Goal: Task Accomplishment & Management: Use online tool/utility

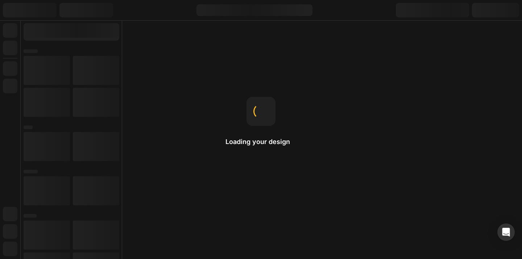
click at [228, 69] on div "Loading your design Home page The homepage is the first page you see when visit…" at bounding box center [261, 129] width 522 height 259
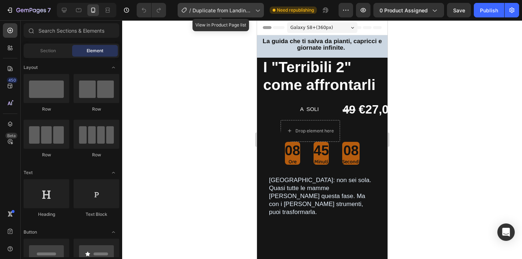
click at [252, 12] on span "Duplicate from Landing Page - [DATE] 16:19:02" at bounding box center [223, 11] width 60 height 8
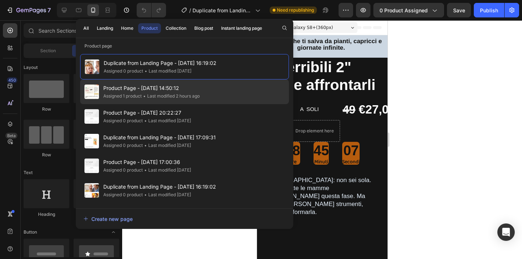
click at [193, 92] on span "Product Page - [DATE] 14:50:12" at bounding box center [151, 88] width 96 height 9
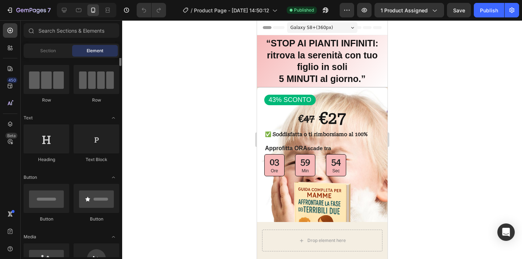
scroll to position [58, 0]
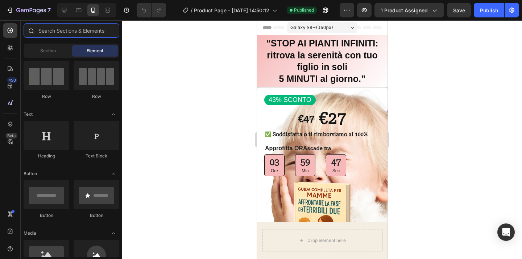
click at [48, 33] on input "text" at bounding box center [72, 30] width 96 height 15
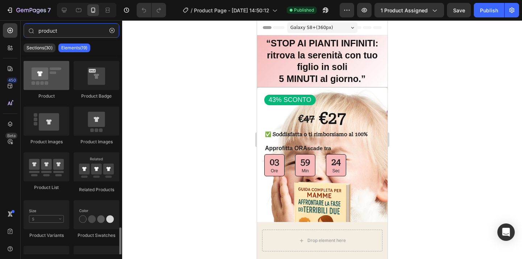
scroll to position [0, 0]
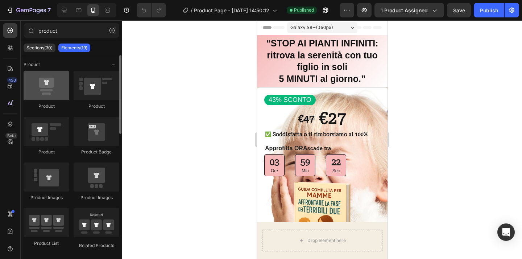
click at [57, 98] on div at bounding box center [47, 85] width 46 height 29
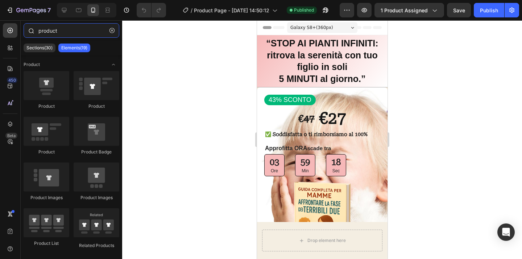
click at [84, 30] on input "product" at bounding box center [72, 30] width 96 height 15
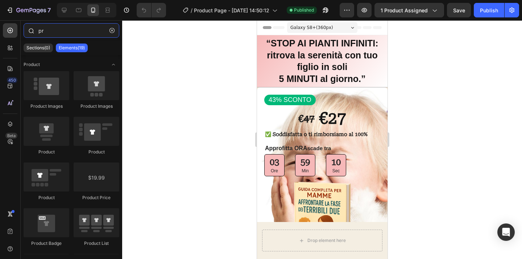
type input "p"
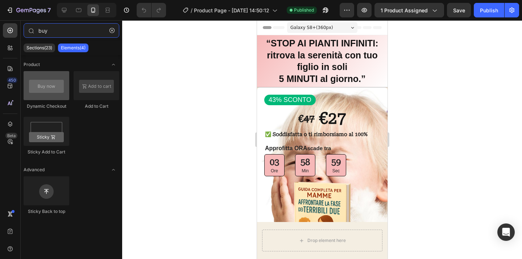
type input "buy"
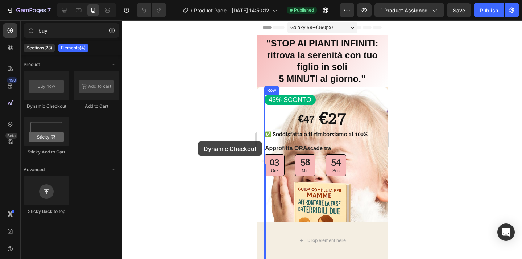
drag, startPoint x: 53, startPoint y: 93, endPoint x: 185, endPoint y: 131, distance: 136.9
click at [185, 0] on div "7 Version history / Product Page - [DATE] 14:50:12 Published Preview 1 product …" at bounding box center [261, 0] width 522 height 0
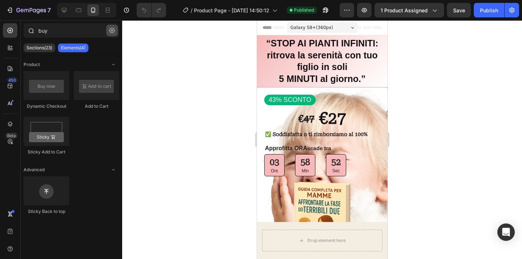
click at [111, 31] on icon "button" at bounding box center [112, 30] width 5 height 5
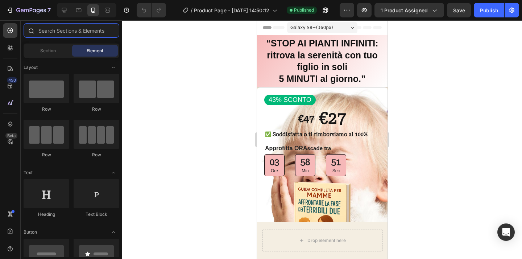
click at [86, 26] on input "text" at bounding box center [72, 30] width 96 height 15
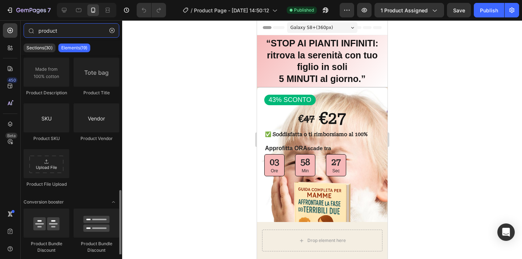
scroll to position [304, 0]
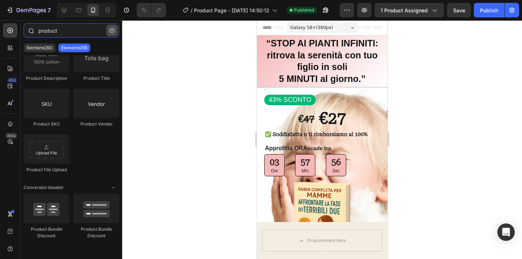
type input "product"
click at [111, 30] on icon "button" at bounding box center [112, 30] width 5 height 5
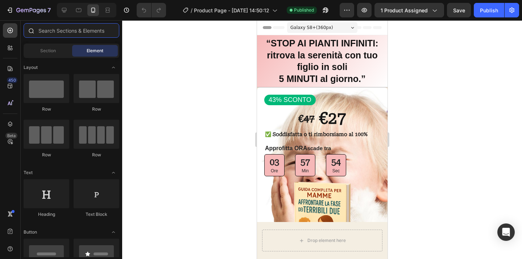
click at [111, 30] on input "text" at bounding box center [72, 30] width 96 height 15
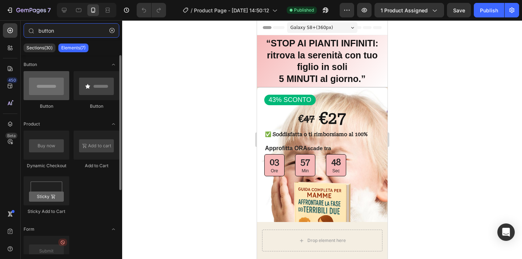
type input "button"
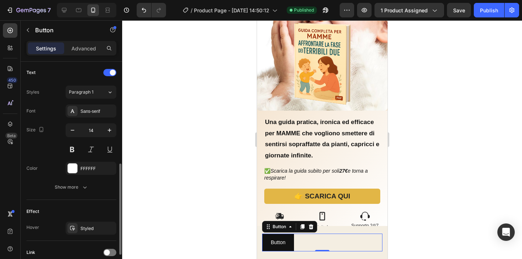
scroll to position [302, 0]
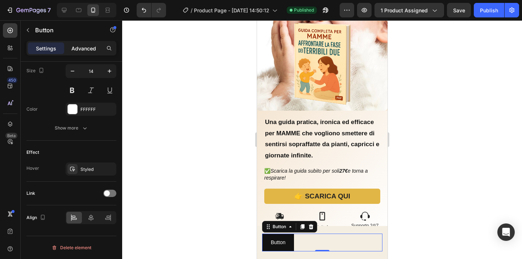
click at [92, 47] on p "Advanced" at bounding box center [83, 49] width 25 height 8
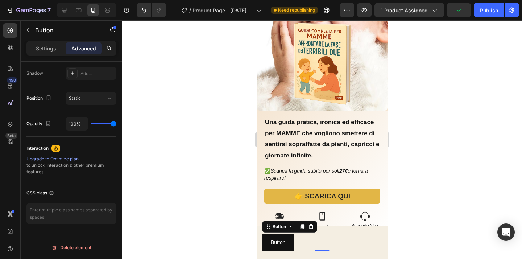
scroll to position [0, 0]
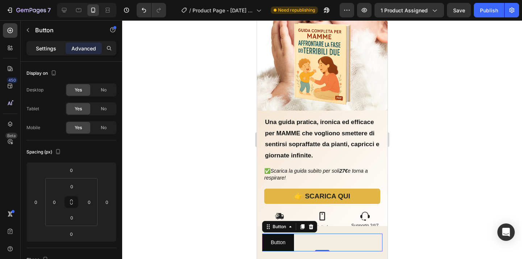
click at [55, 48] on p "Settings" at bounding box center [46, 49] width 20 height 8
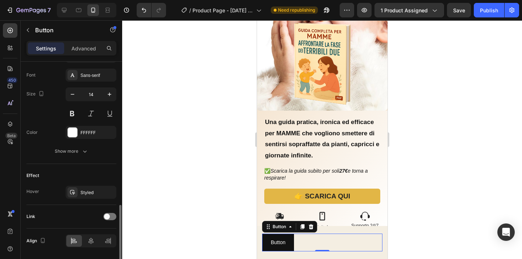
scroll to position [302, 0]
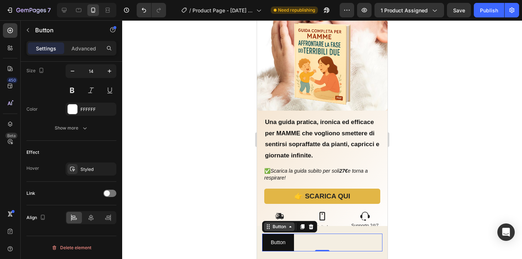
click at [290, 234] on div "Button Button 0" at bounding box center [322, 243] width 120 height 18
click at [269, 227] on icon at bounding box center [268, 226] width 1 height 1
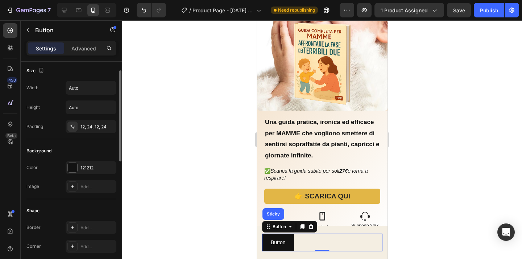
scroll to position [0, 0]
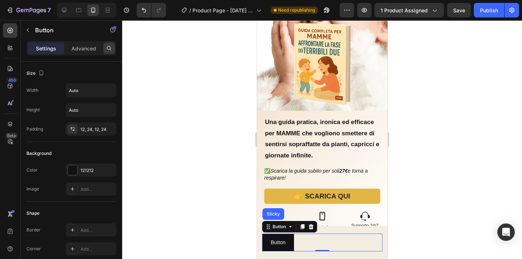
click at [109, 49] on icon at bounding box center [109, 48] width 6 height 6
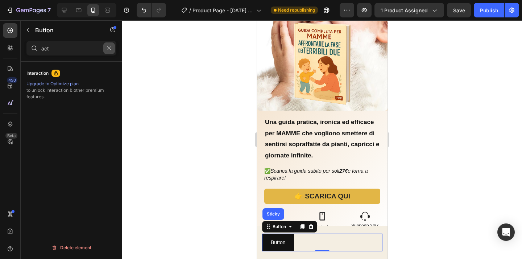
type input "act"
click at [110, 48] on icon "button" at bounding box center [109, 48] width 5 height 5
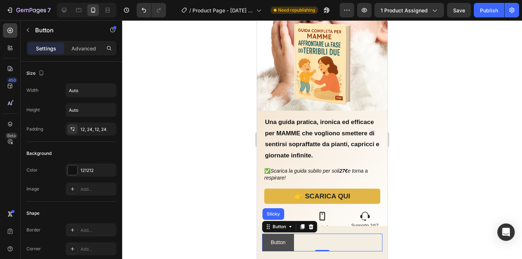
click at [290, 246] on button "Button" at bounding box center [278, 243] width 32 height 18
click at [312, 230] on div at bounding box center [310, 226] width 9 height 9
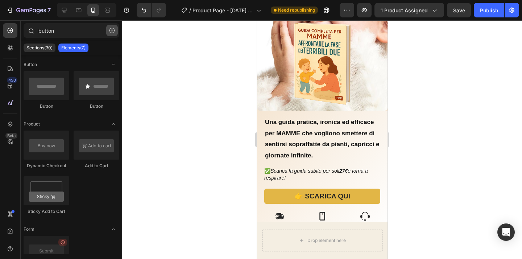
click at [112, 31] on icon "button" at bounding box center [112, 30] width 5 height 5
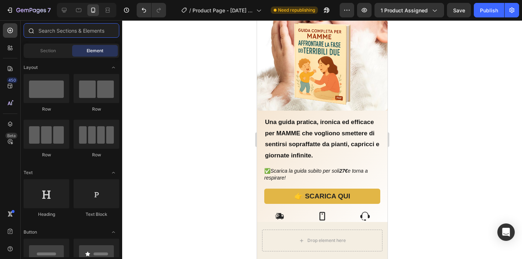
click at [112, 31] on input "text" at bounding box center [72, 30] width 96 height 15
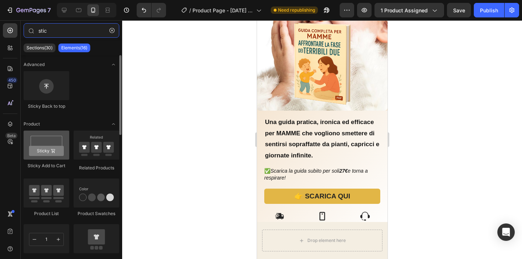
type input "stic"
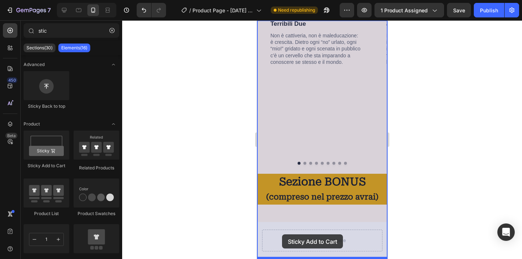
drag, startPoint x: 294, startPoint y: 173, endPoint x: 282, endPoint y: 234, distance: 62.2
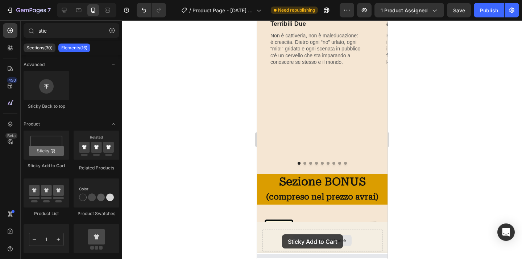
scroll to position [530, 0]
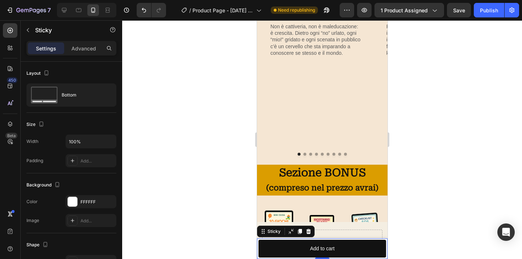
click at [214, 184] on div at bounding box center [322, 139] width 400 height 239
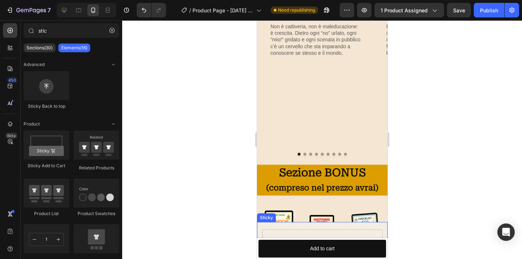
click at [307, 226] on div "Drop element here Sticky" at bounding box center [322, 240] width 131 height 37
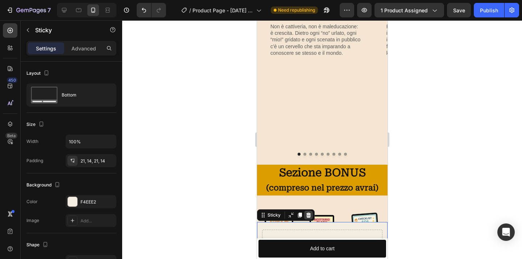
click at [306, 215] on icon at bounding box center [308, 215] width 6 height 6
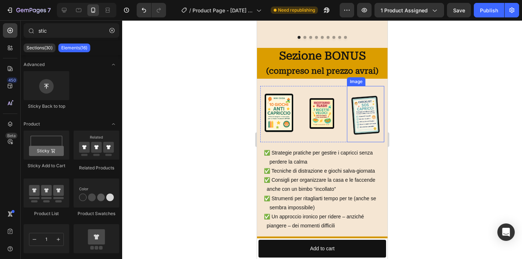
scroll to position [648, 0]
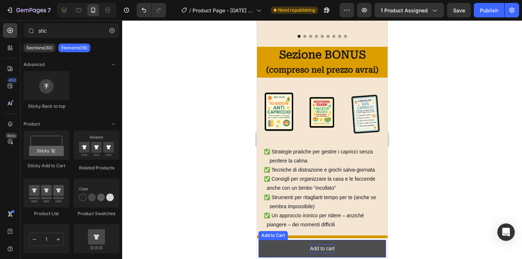
click at [323, 246] on div "Add to cart" at bounding box center [322, 248] width 25 height 9
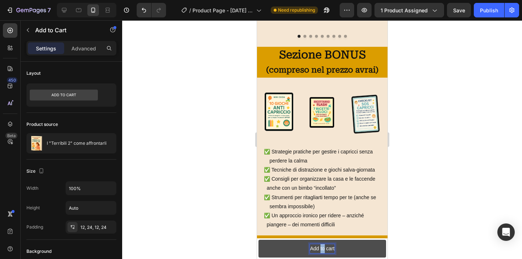
click at [335, 248] on button "Add to cart" at bounding box center [322, 249] width 128 height 18
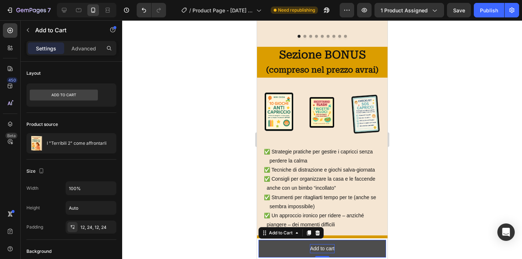
click at [332, 247] on p "Add to cart" at bounding box center [322, 248] width 25 height 9
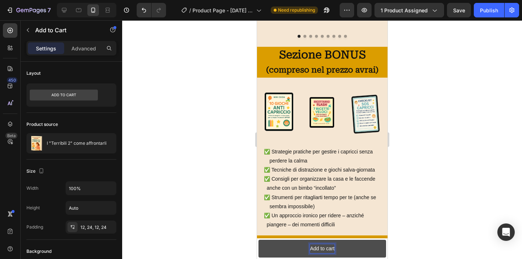
click at [311, 248] on p "Add to cart" at bounding box center [322, 248] width 25 height 9
drag, startPoint x: 311, startPoint y: 248, endPoint x: 342, endPoint y: 248, distance: 31.5
click at [334, 248] on div "Add to cart" at bounding box center [322, 248] width 25 height 9
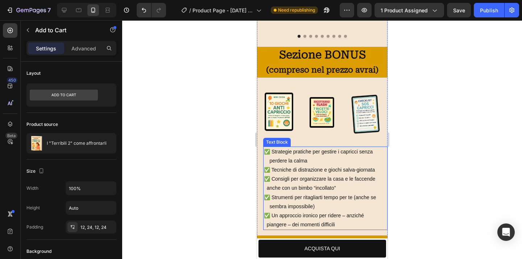
click at [416, 212] on div at bounding box center [322, 139] width 400 height 239
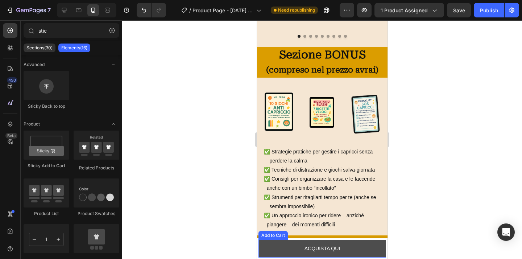
click at [369, 250] on button "ACQUISTA QUI" at bounding box center [322, 249] width 128 height 18
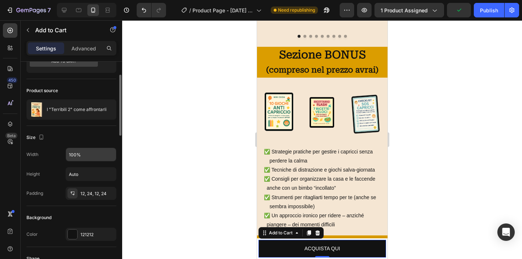
scroll to position [37, 0]
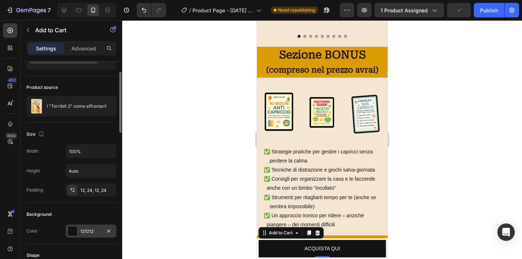
click at [81, 229] on div "121212" at bounding box center [90, 231] width 21 height 7
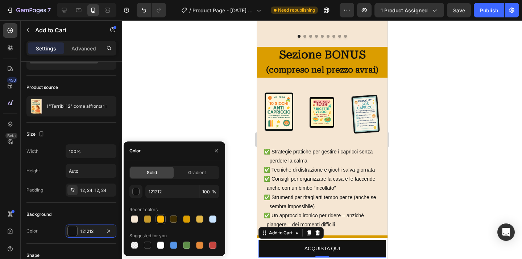
click at [160, 220] on div at bounding box center [160, 218] width 7 height 7
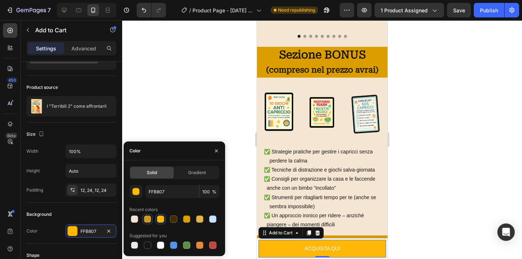
click at [151, 218] on div at bounding box center [147, 218] width 7 height 7
type input "C79A2B"
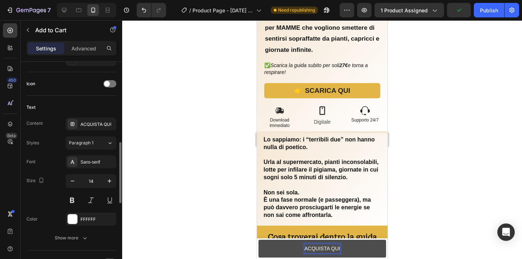
scroll to position [288, 0]
click at [220, 217] on div at bounding box center [322, 139] width 400 height 239
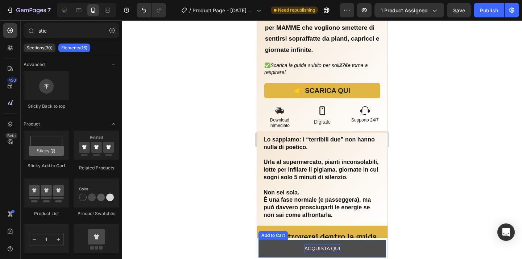
click at [319, 250] on p "ACQUISTA QUI" at bounding box center [322, 248] width 36 height 9
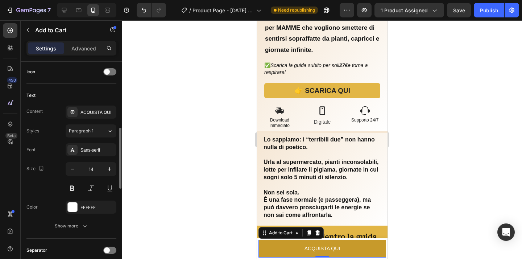
scroll to position [306, 0]
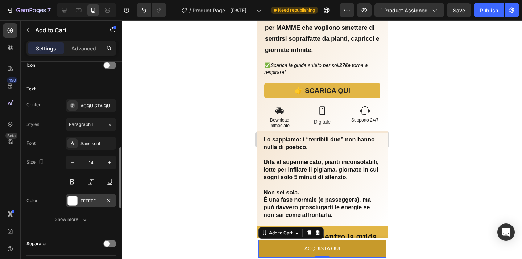
click at [93, 199] on div "FFFFFF" at bounding box center [90, 201] width 21 height 7
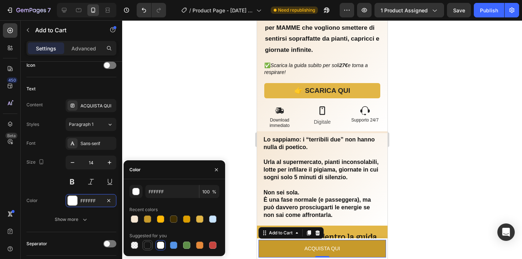
click at [148, 244] on div at bounding box center [147, 244] width 7 height 7
type input "151515"
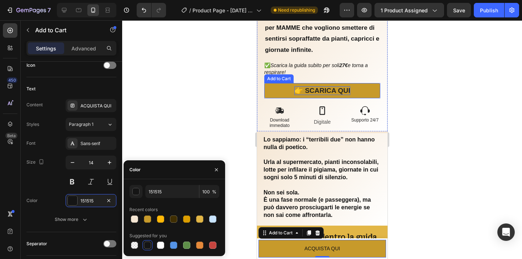
click at [336, 88] on strong "👉 SCARICA QUI" at bounding box center [322, 90] width 56 height 9
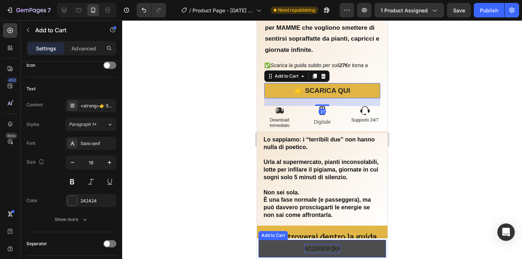
click at [330, 247] on p "ACQUISTA QUI" at bounding box center [322, 248] width 36 height 9
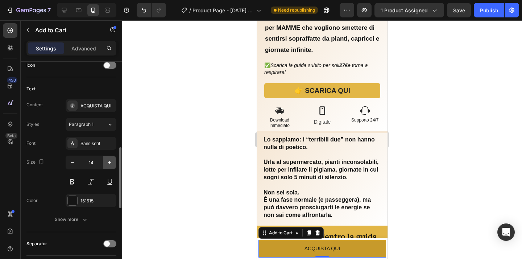
click at [110, 165] on icon "button" at bounding box center [109, 162] width 7 height 7
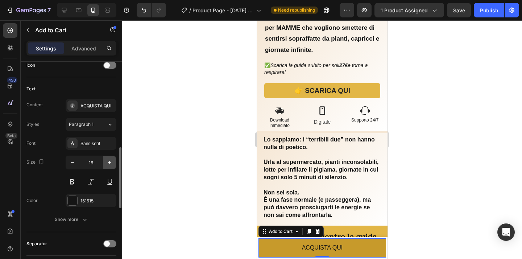
click at [110, 165] on icon "button" at bounding box center [109, 162] width 7 height 7
click at [110, 164] on icon "button" at bounding box center [109, 162] width 7 height 7
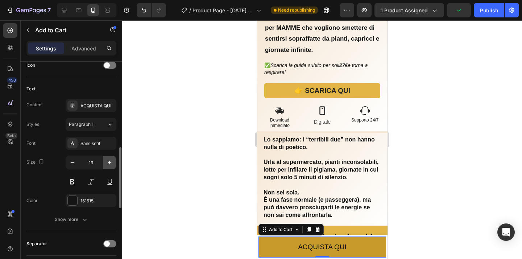
click at [110, 164] on icon "button" at bounding box center [109, 162] width 7 height 7
type input "20"
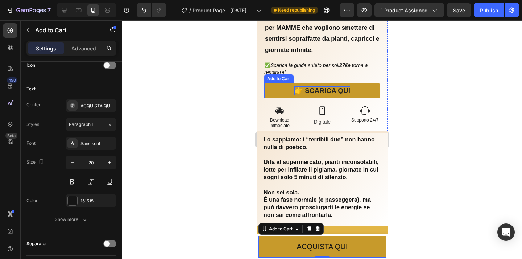
click at [327, 92] on strong "👉 SCARICA QUI" at bounding box center [322, 90] width 56 height 9
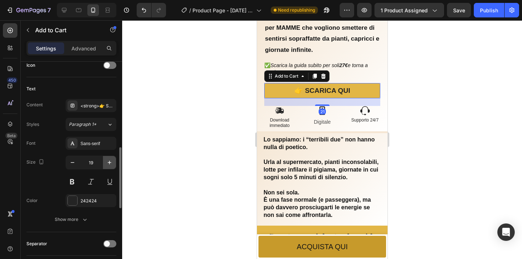
click at [110, 160] on icon "button" at bounding box center [109, 162] width 7 height 7
type input "21"
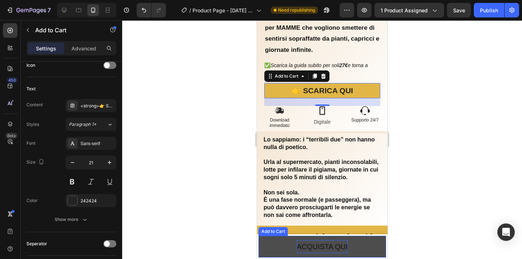
click at [316, 246] on p "ACQUISTA QUI" at bounding box center [322, 246] width 51 height 13
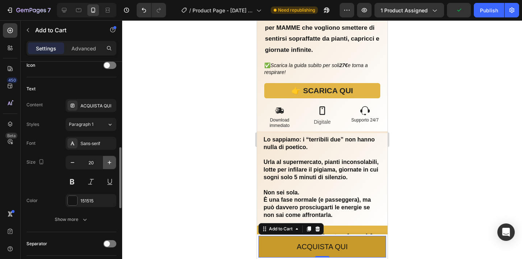
click at [110, 163] on icon "button" at bounding box center [109, 162] width 7 height 7
type input "21"
click at [74, 179] on button at bounding box center [72, 181] width 13 height 13
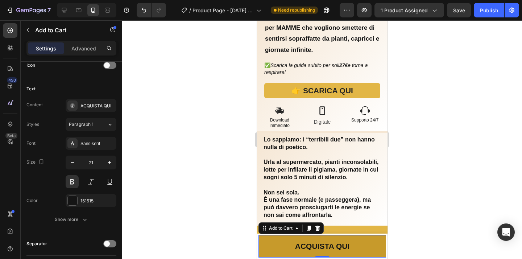
click at [174, 207] on div at bounding box center [322, 139] width 400 height 239
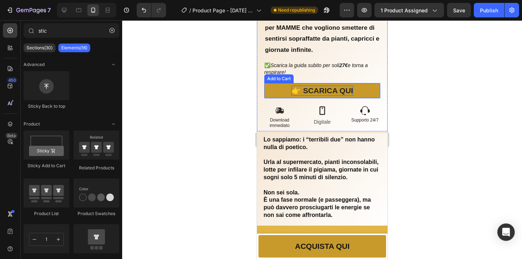
click at [301, 90] on strong "👉 SCARICA QUI" at bounding box center [322, 91] width 62 height 10
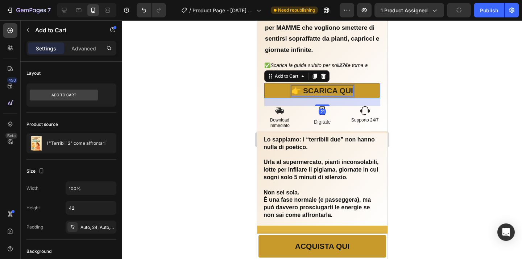
click at [301, 90] on strong "👉 SCARICA QUI" at bounding box center [322, 90] width 62 height 8
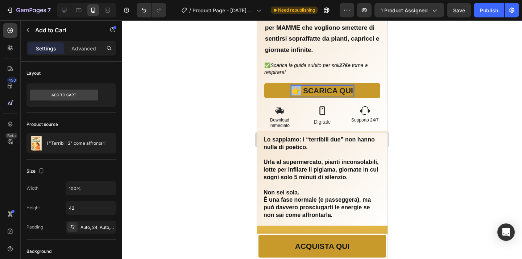
copy strong "👉"
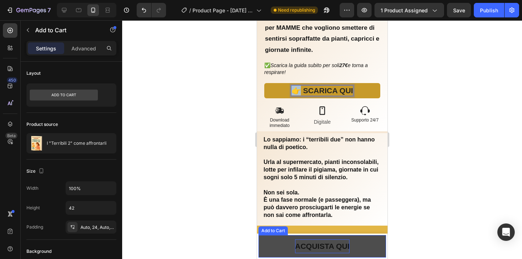
click at [296, 249] on p "ACQUISTA QUI" at bounding box center [322, 246] width 55 height 14
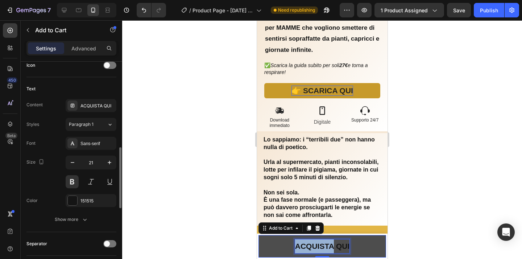
click at [296, 249] on p "ACQUISTA QUI" at bounding box center [322, 246] width 55 height 14
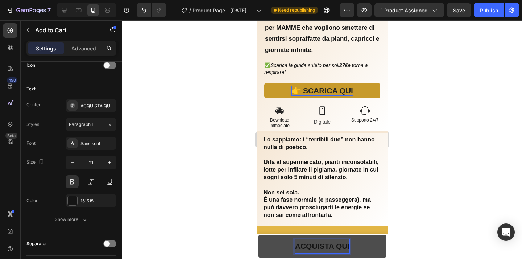
click at [296, 249] on p "ACQUISTA QUI" at bounding box center [322, 246] width 55 height 14
click at [313, 246] on p "ACQUISTA QUI" at bounding box center [322, 246] width 55 height 14
click at [297, 246] on p "ACQUISTA QUI" at bounding box center [322, 246] width 55 height 14
click at [224, 233] on div at bounding box center [322, 139] width 400 height 239
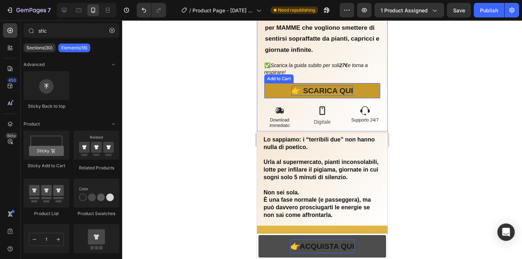
click at [364, 93] on button "👉 SCARICA QUI" at bounding box center [322, 90] width 116 height 15
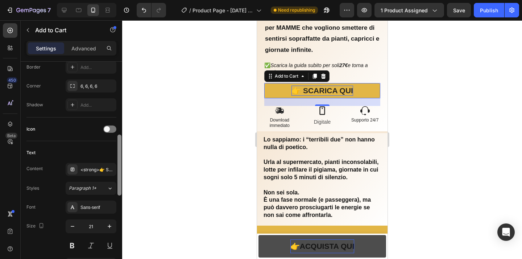
scroll to position [250, 0]
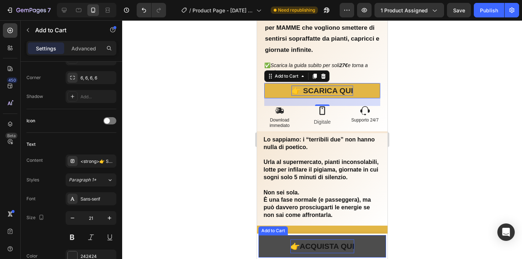
click at [366, 244] on button "👉 ACQUISTA QUI" at bounding box center [322, 246] width 128 height 22
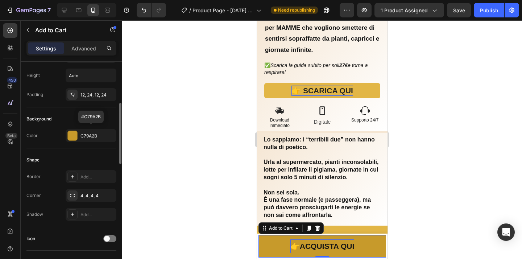
scroll to position [136, 0]
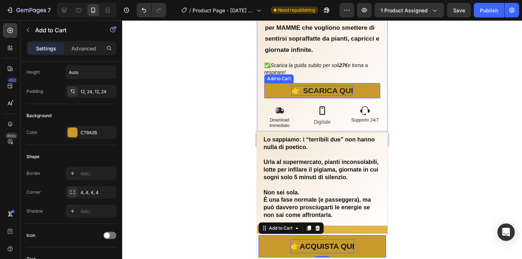
click at [370, 89] on button "👉 SCARICA QUI" at bounding box center [322, 90] width 116 height 15
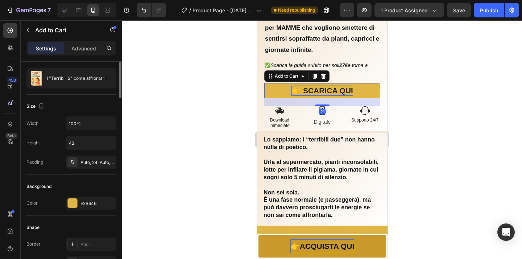
scroll to position [0, 0]
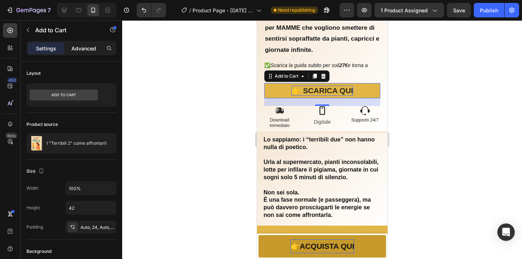
click at [87, 49] on p "Advanced" at bounding box center [83, 49] width 25 height 8
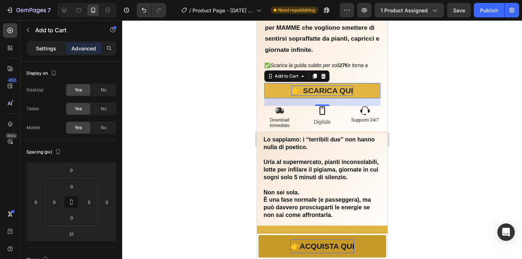
click at [54, 49] on p "Settings" at bounding box center [46, 49] width 20 height 8
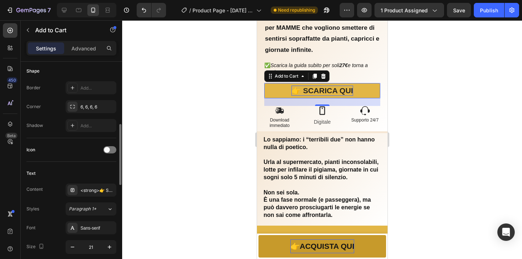
scroll to position [222, 0]
click at [90, 191] on div "<strong>👉 SCARICA QUI</strong>" at bounding box center [97, 190] width 34 height 7
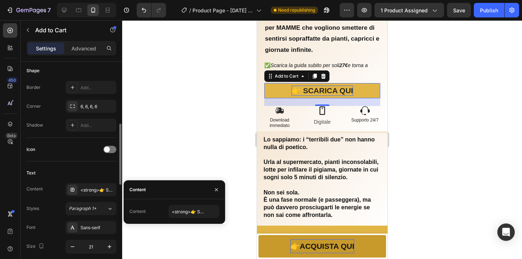
click at [68, 155] on div "Icon" at bounding box center [71, 150] width 90 height 24
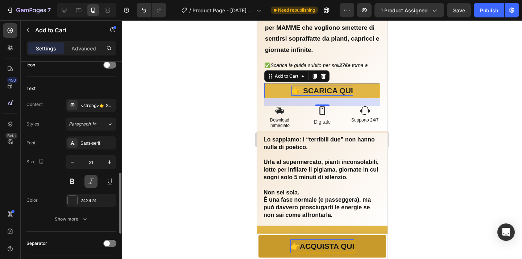
scroll to position [326, 0]
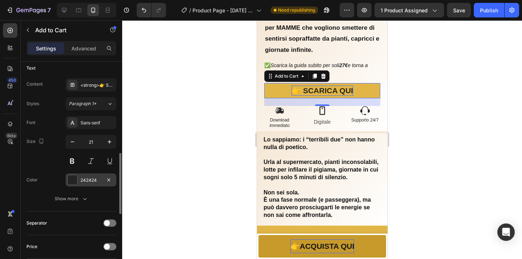
click at [102, 179] on div "242424" at bounding box center [91, 179] width 51 height 13
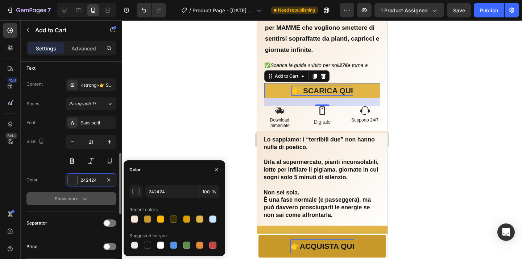
click at [39, 205] on button "Show more" at bounding box center [71, 198] width 90 height 13
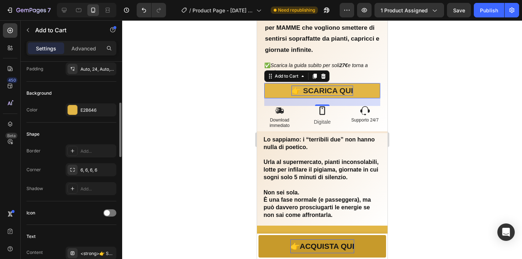
scroll to position [157, 0]
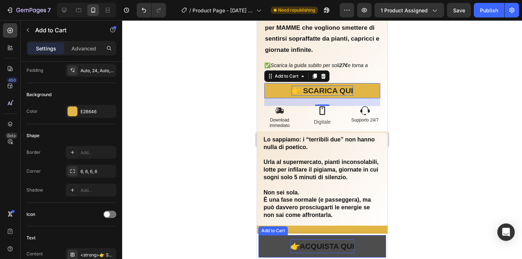
click at [285, 245] on button "👉 ACQUISTA QUI" at bounding box center [322, 246] width 128 height 22
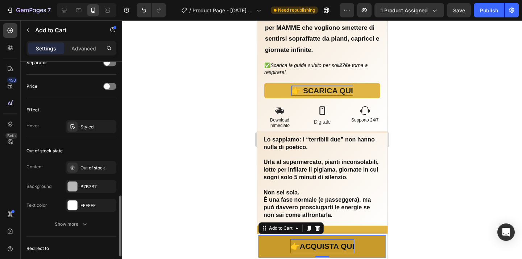
scroll to position [481, 0]
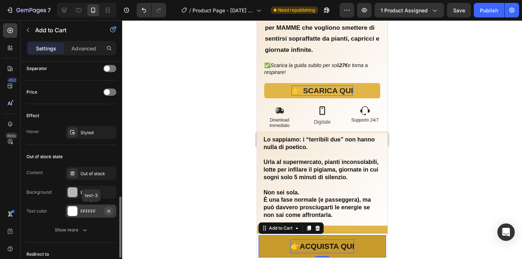
click at [107, 210] on icon "button" at bounding box center [109, 211] width 6 height 6
click at [101, 194] on div "B7B7B7" at bounding box center [90, 192] width 21 height 7
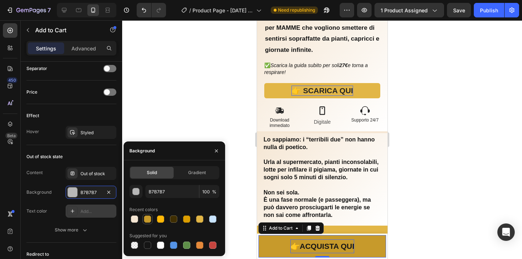
click at [147, 219] on div at bounding box center [147, 218] width 7 height 7
click at [89, 193] on div "C79A2B" at bounding box center [90, 192] width 21 height 7
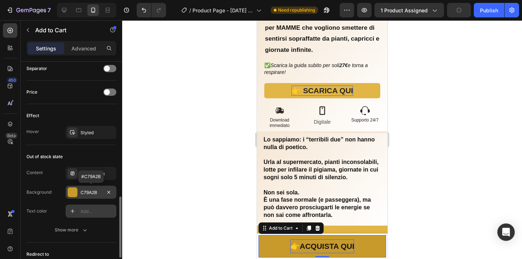
click at [89, 193] on div "C79A2B" at bounding box center [90, 192] width 21 height 7
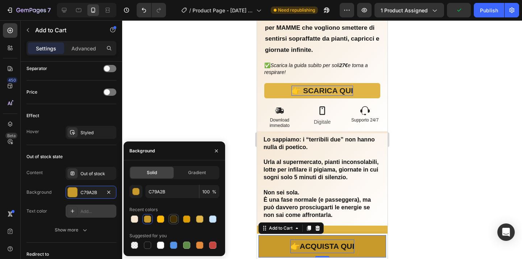
click at [177, 220] on div at bounding box center [173, 218] width 7 height 7
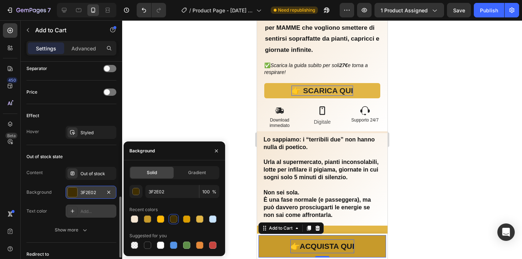
click at [90, 191] on div "3F2E02" at bounding box center [90, 192] width 21 height 7
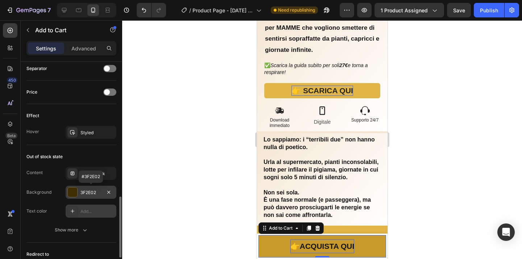
click at [82, 196] on div "3F2E02" at bounding box center [91, 192] width 51 height 13
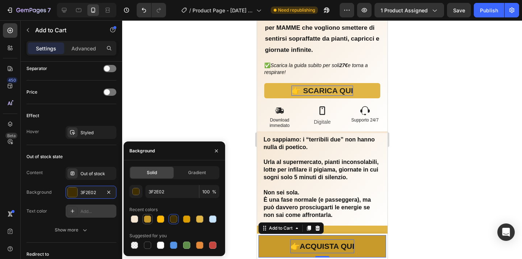
click at [148, 218] on div at bounding box center [147, 218] width 7 height 7
type input "C79A2B"
click at [237, 203] on div at bounding box center [322, 139] width 400 height 239
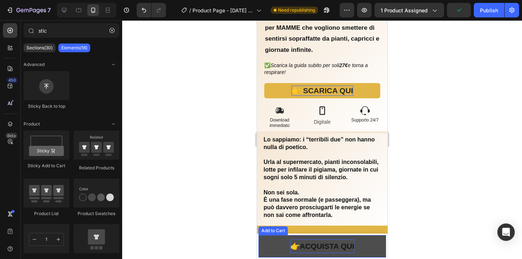
click at [277, 251] on button "👉 ACQUISTA QUI" at bounding box center [322, 246] width 128 height 22
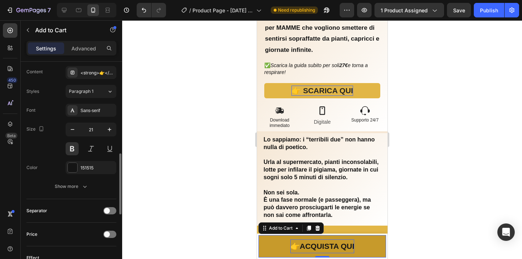
scroll to position [341, 0]
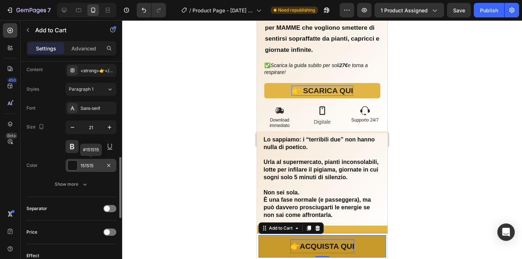
click at [93, 166] on div "151515" at bounding box center [90, 165] width 21 height 7
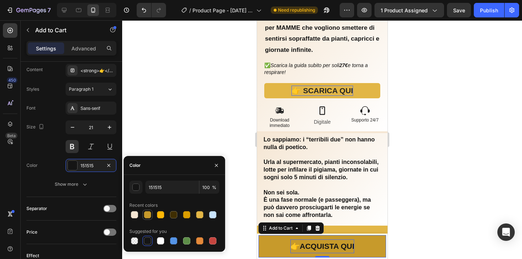
click at [151, 212] on div at bounding box center [147, 214] width 9 height 9
click at [150, 240] on div at bounding box center [147, 240] width 7 height 7
type input "151515"
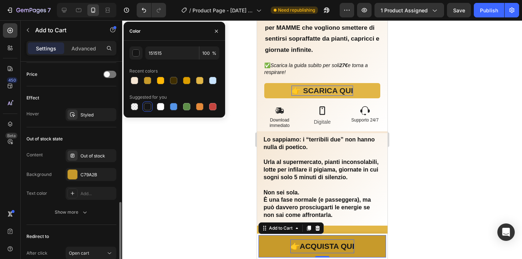
scroll to position [499, 0]
click at [91, 112] on div "Styled" at bounding box center [90, 114] width 21 height 7
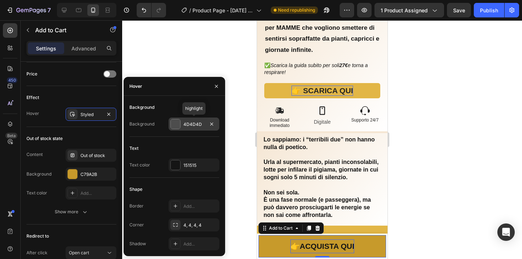
click at [198, 125] on div "4D4D4D" at bounding box center [193, 124] width 21 height 7
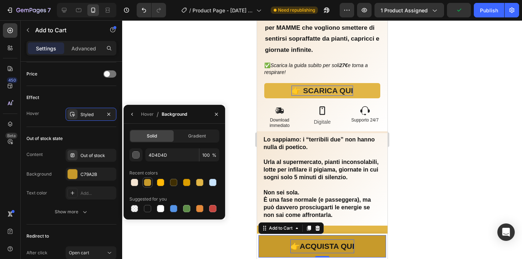
click at [150, 183] on div at bounding box center [147, 182] width 7 height 7
type input "C79A2B"
click at [234, 176] on div at bounding box center [322, 139] width 400 height 239
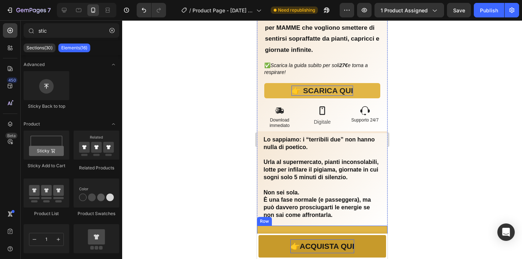
click at [381, 231] on div "Cosa troverai dentro [PERSON_NAME] Heading Row" at bounding box center [322, 237] width 131 height 22
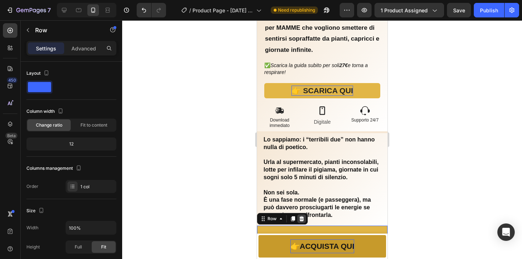
click at [305, 220] on div at bounding box center [301, 218] width 9 height 9
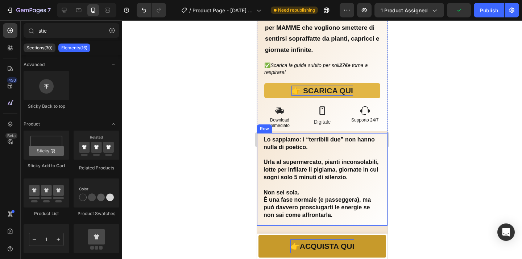
click at [379, 223] on div "Lo sappiamo: i “terribili due” non hanno nulla di poetico. Urla al supermercato…" at bounding box center [322, 179] width 131 height 92
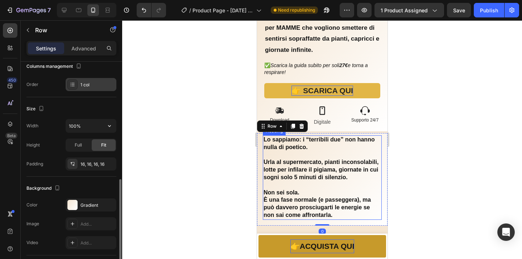
scroll to position [206, 0]
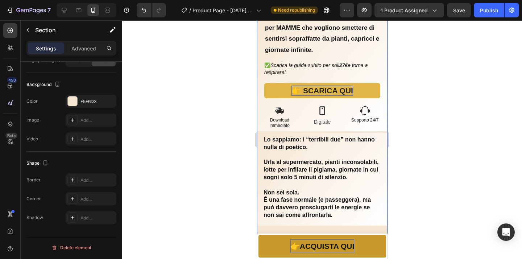
scroll to position [0, 0]
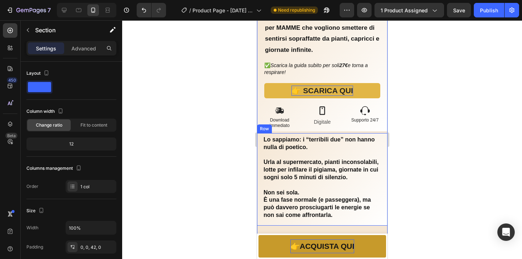
click at [431, 202] on div at bounding box center [322, 139] width 400 height 239
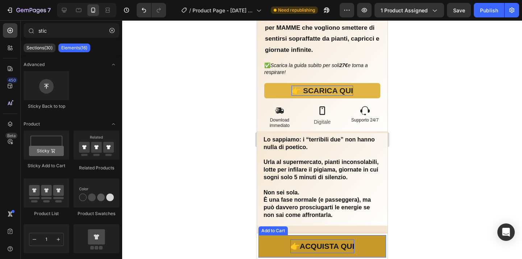
click at [371, 245] on button "👉 ACQUISTA QUI" at bounding box center [322, 246] width 128 height 22
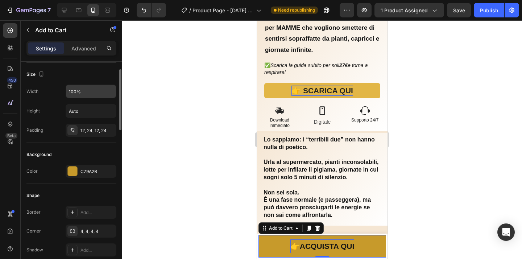
scroll to position [106, 0]
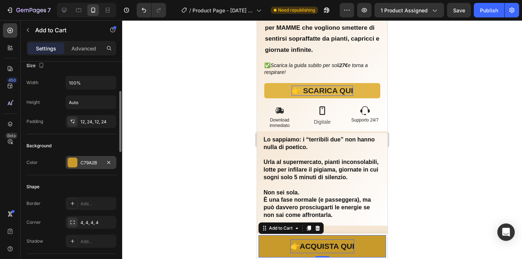
click at [87, 168] on div "C79A2B" at bounding box center [91, 162] width 51 height 13
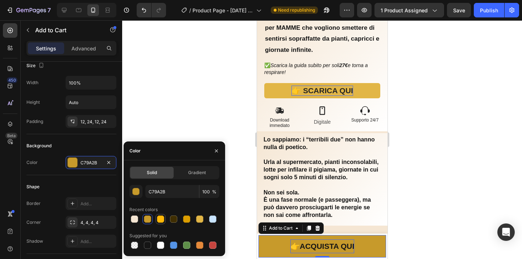
click at [161, 220] on div at bounding box center [160, 218] width 7 height 7
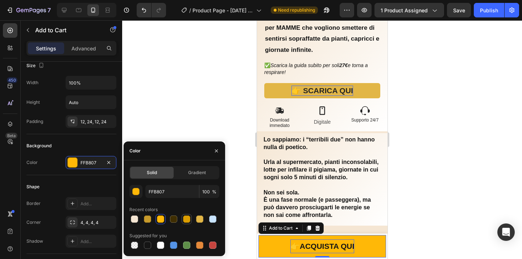
click at [190, 221] on div at bounding box center [186, 218] width 7 height 7
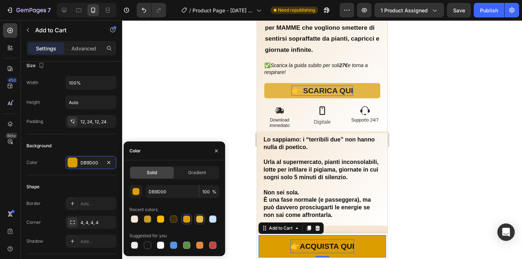
click at [198, 219] on div at bounding box center [199, 218] width 7 height 7
type input "E2B646"
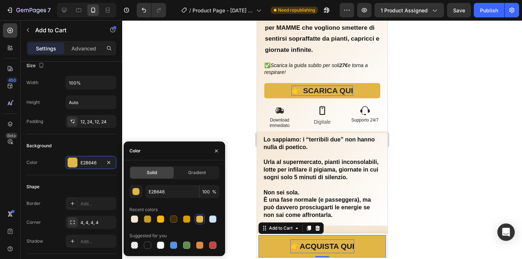
click at [232, 171] on div at bounding box center [322, 139] width 400 height 239
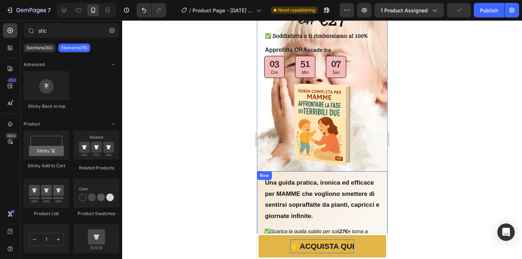
scroll to position [97, 0]
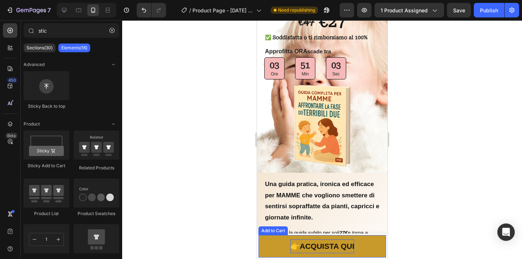
click at [383, 247] on button "👉 ACQUISTA QUI" at bounding box center [322, 246] width 128 height 22
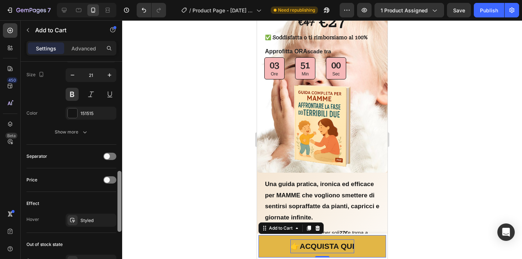
scroll to position [399, 0]
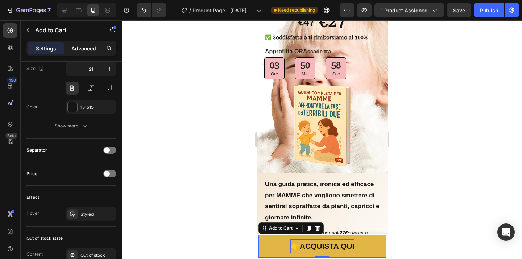
click at [92, 50] on p "Advanced" at bounding box center [83, 49] width 25 height 8
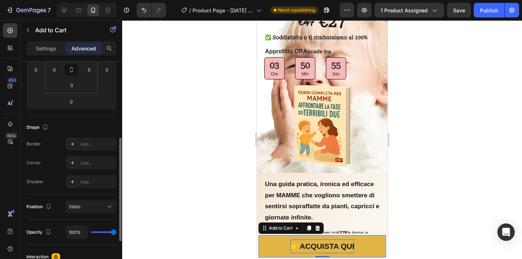
scroll to position [0, 0]
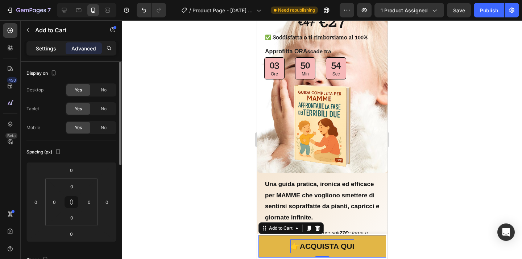
click at [55, 51] on p "Settings" at bounding box center [46, 49] width 20 height 8
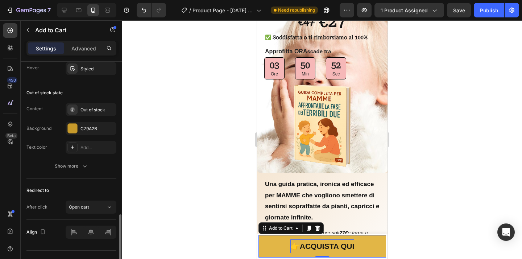
scroll to position [559, 0]
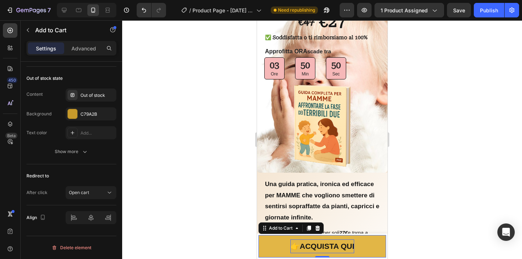
click at [155, 144] on div at bounding box center [322, 139] width 400 height 239
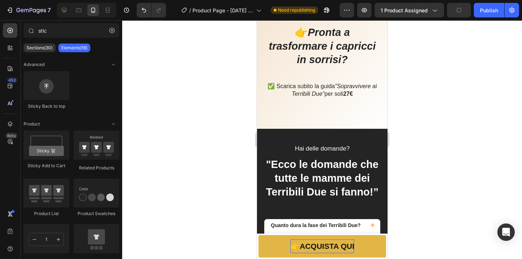
scroll to position [1527, 0]
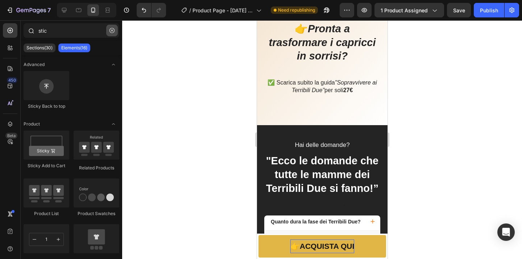
click at [114, 29] on icon "button" at bounding box center [112, 30] width 5 height 5
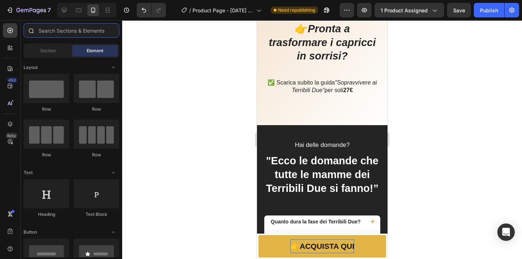
click at [103, 33] on input "text" at bounding box center [72, 30] width 96 height 15
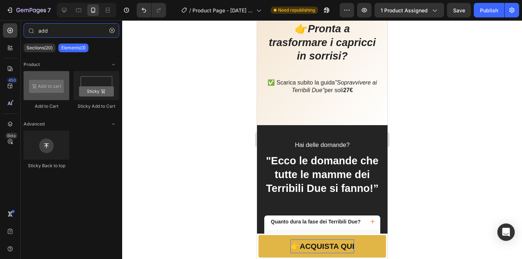
type input "add"
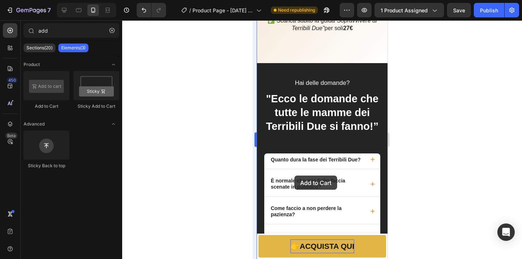
scroll to position [1594, 0]
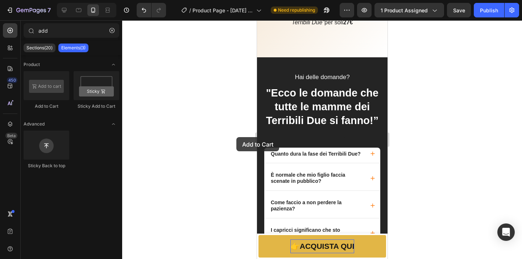
drag, startPoint x: 57, startPoint y: 90, endPoint x: 237, endPoint y: 137, distance: 186.7
click at [237, 0] on div "7 Version history / Product Page - [DATE] 14:50:12 Need republishing Preview 1 …" at bounding box center [261, 0] width 522 height 0
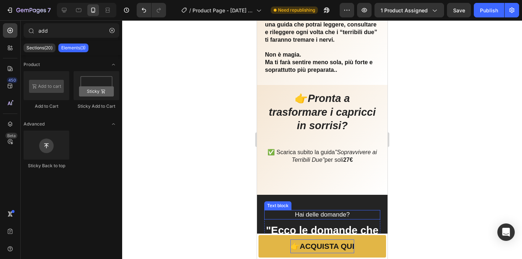
scroll to position [1454, 0]
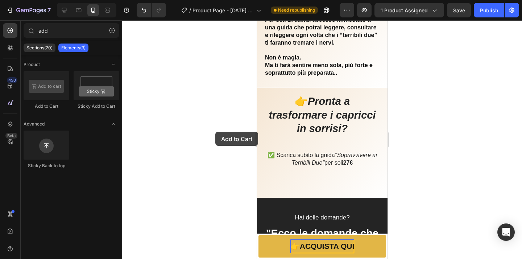
drag, startPoint x: 49, startPoint y: 86, endPoint x: 215, endPoint y: 132, distance: 172.5
click at [215, 0] on div "7 Version history / Product Page - [DATE] 14:50:12 Need republishing Preview 1 …" at bounding box center [261, 0] width 522 height 0
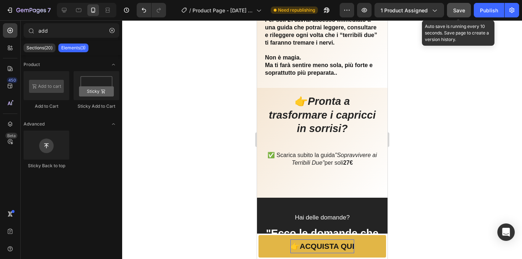
click at [461, 12] on span "Save" at bounding box center [459, 10] width 12 height 6
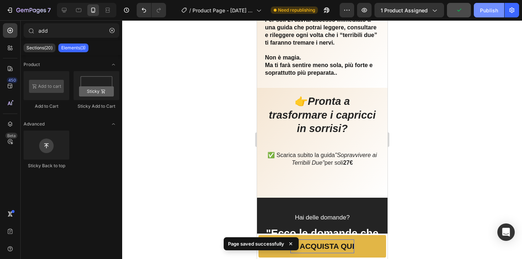
click at [494, 7] on div "Publish" at bounding box center [489, 11] width 18 height 8
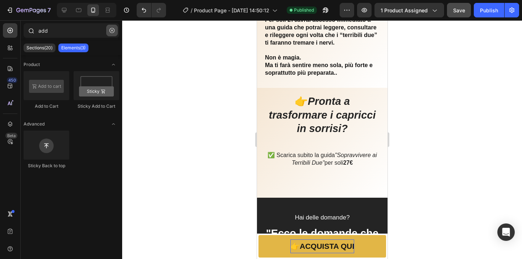
click at [113, 32] on icon "button" at bounding box center [112, 30] width 5 height 5
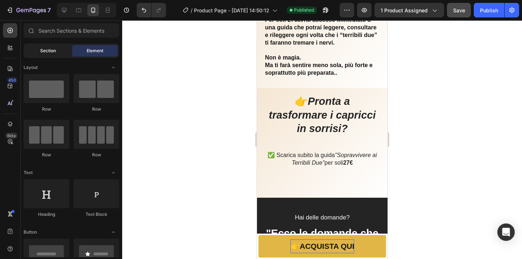
click at [49, 52] on span "Section" at bounding box center [48, 51] width 16 height 7
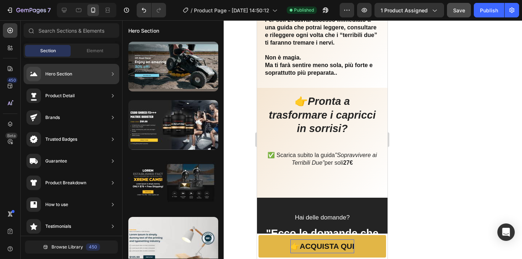
click at [62, 74] on div "Hero Section" at bounding box center [58, 73] width 27 height 7
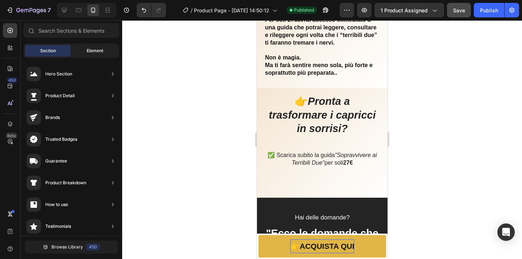
click at [98, 51] on span "Element" at bounding box center [95, 51] width 17 height 7
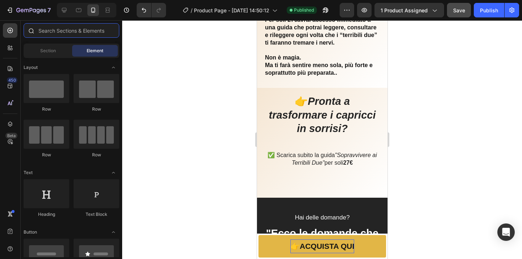
click at [83, 32] on input "text" at bounding box center [72, 30] width 96 height 15
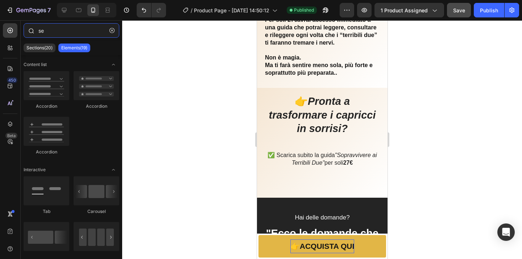
type input "s"
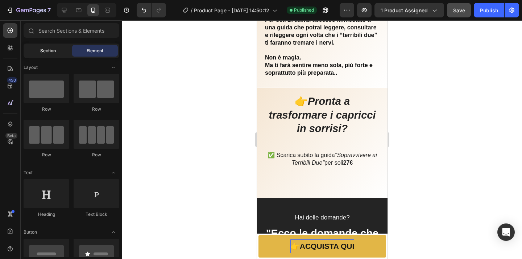
click at [54, 50] on span "Section" at bounding box center [48, 51] width 16 height 7
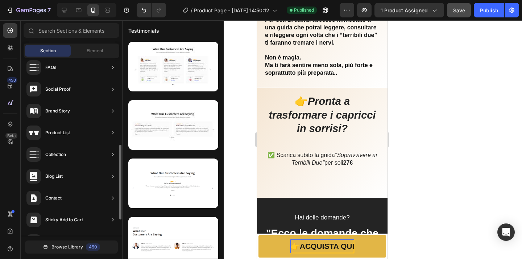
scroll to position [243, 0]
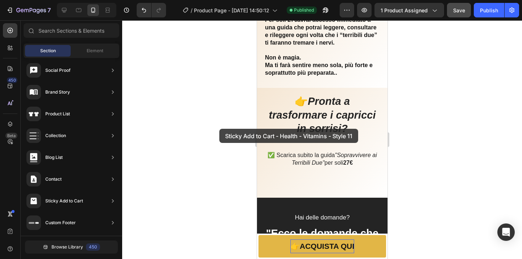
drag, startPoint x: 154, startPoint y: 119, endPoint x: 218, endPoint y: 128, distance: 64.5
click at [218, 0] on div "7 Version history / Product Page - [DATE] 14:50:12 Published Preview 1 product …" at bounding box center [261, 0] width 522 height 0
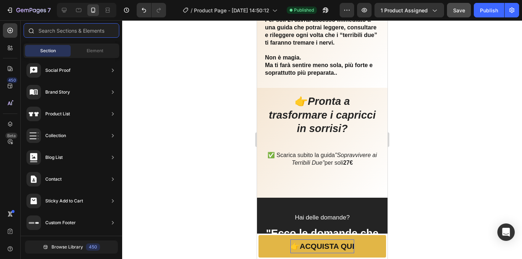
click at [85, 34] on input "text" at bounding box center [72, 30] width 96 height 15
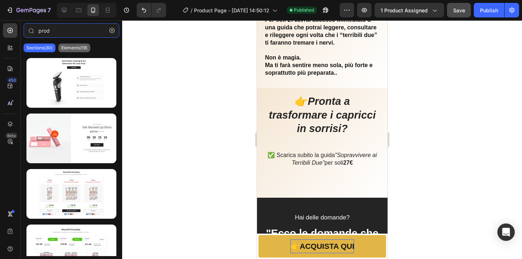
type input "prod"
click at [82, 46] on p "Elements(19)" at bounding box center [74, 48] width 26 height 6
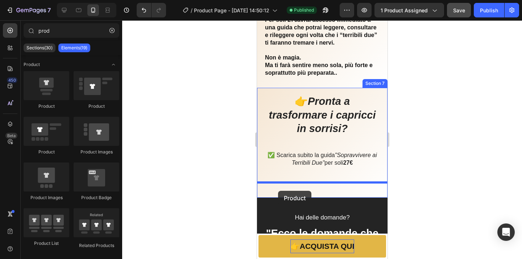
drag, startPoint x: 295, startPoint y: 106, endPoint x: 277, endPoint y: 191, distance: 87.1
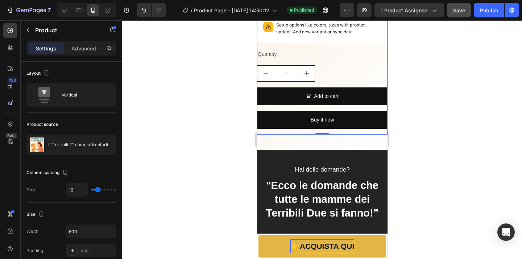
scroll to position [1867, 0]
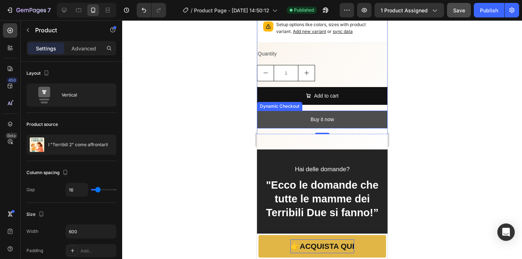
click at [357, 120] on button "Buy it now" at bounding box center [322, 120] width 131 height 18
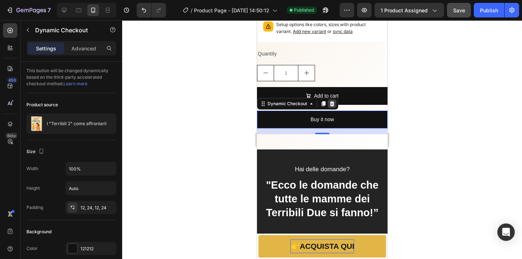
click at [334, 105] on icon at bounding box center [332, 104] width 6 height 6
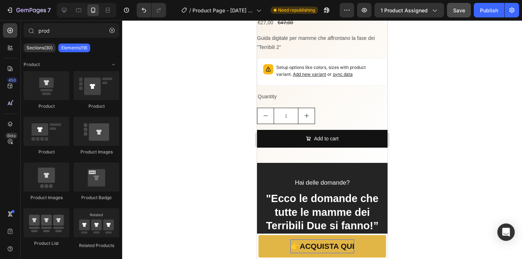
scroll to position [1822, 0]
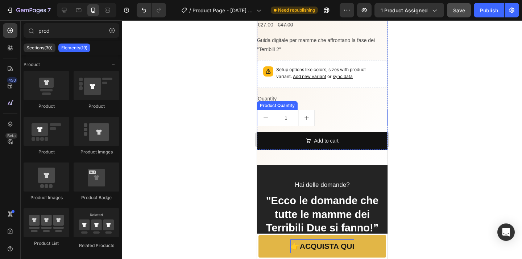
click at [302, 115] on button "increment" at bounding box center [306, 118] width 16 height 16
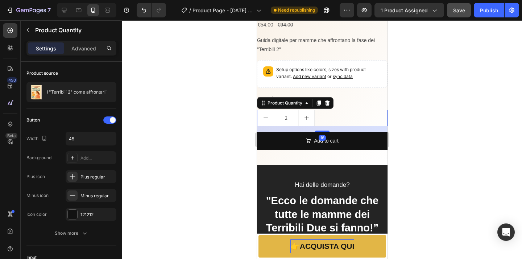
type input "2"
click at [329, 103] on icon at bounding box center [327, 102] width 5 height 5
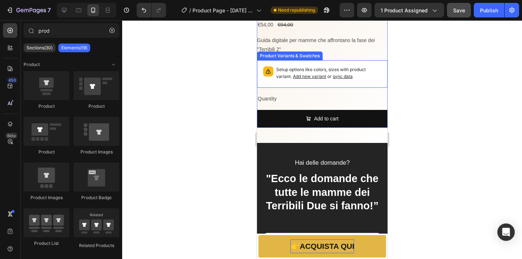
click at [364, 83] on div "Setup options like colors, sizes with product variant. Add new variant or sync …" at bounding box center [322, 73] width 124 height 21
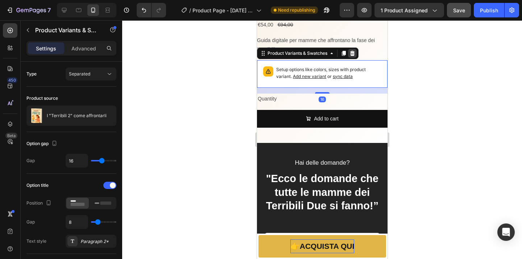
click at [355, 55] on div at bounding box center [352, 53] width 9 height 9
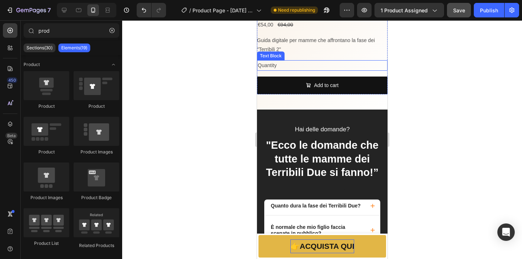
click at [292, 65] on div "Quantity" at bounding box center [322, 65] width 131 height 11
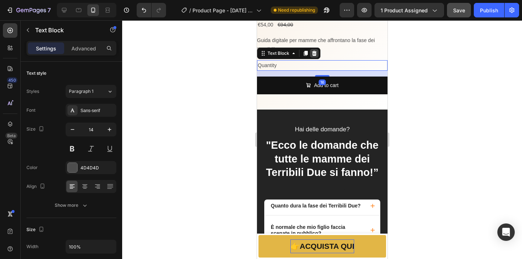
click at [318, 55] on div at bounding box center [314, 53] width 9 height 9
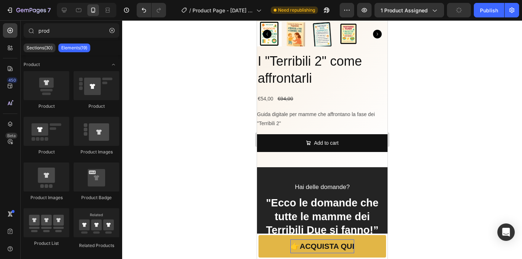
scroll to position [1739, 0]
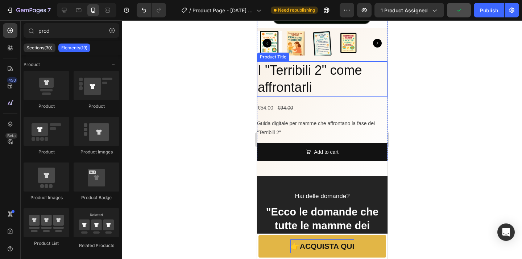
click at [333, 69] on h2 "I "Terribili 2" come affrontarli" at bounding box center [322, 79] width 131 height 36
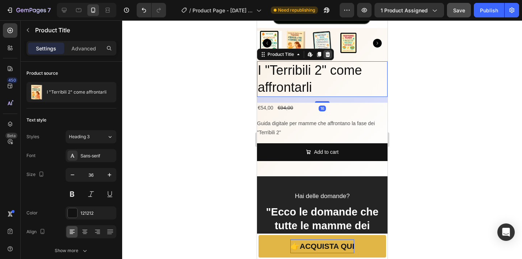
click at [327, 58] on div at bounding box center [327, 54] width 9 height 9
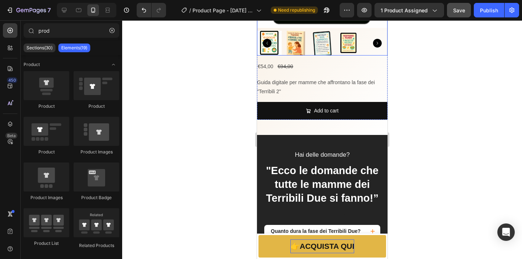
click at [330, 43] on img at bounding box center [322, 43] width 25 height 25
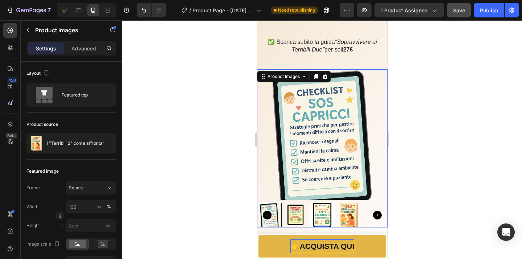
scroll to position [1554, 0]
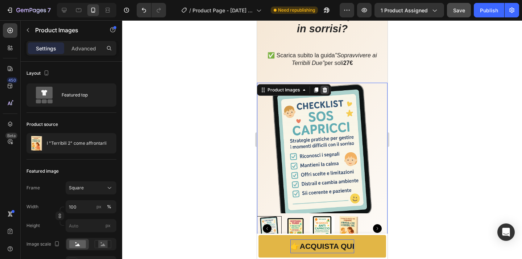
click at [327, 90] on icon at bounding box center [324, 89] width 5 height 5
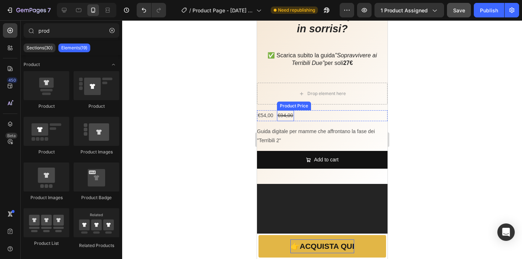
click at [292, 115] on div "€94,00" at bounding box center [285, 115] width 17 height 11
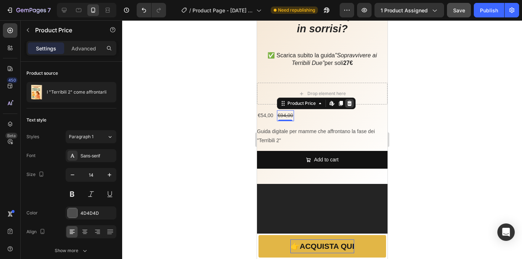
click at [351, 104] on icon at bounding box center [349, 103] width 6 height 6
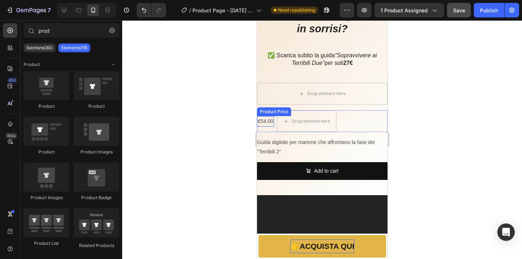
click at [266, 121] on div "€54,00" at bounding box center [265, 121] width 17 height 11
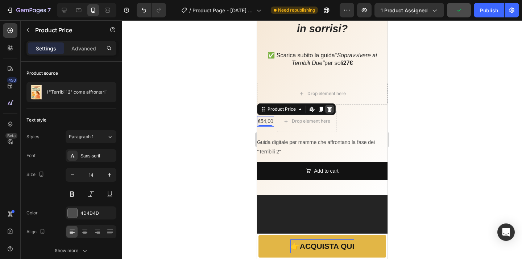
click at [331, 112] on div at bounding box center [329, 109] width 9 height 9
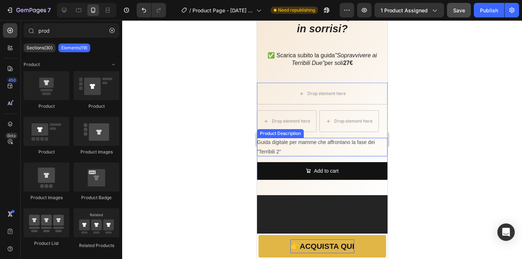
click at [311, 141] on p "Guida digitale per mamme che affrontano la fase dei "Terribili 2"" at bounding box center [316, 146] width 118 height 15
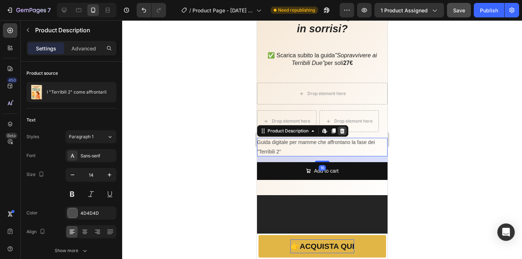
click at [345, 132] on icon at bounding box center [342, 131] width 6 height 6
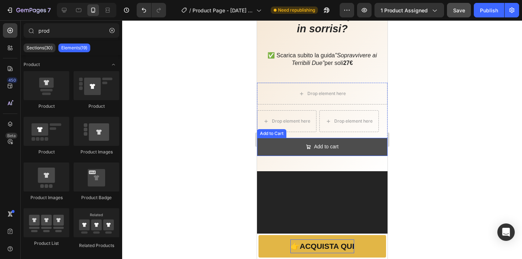
click at [366, 149] on button "Add to cart" at bounding box center [322, 147] width 131 height 18
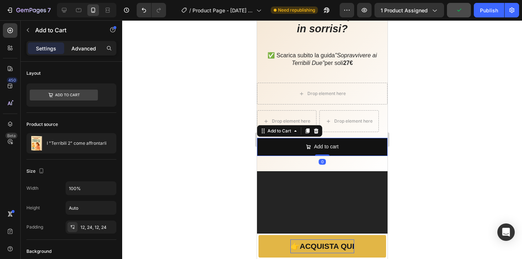
click at [89, 46] on p "Advanced" at bounding box center [83, 49] width 25 height 8
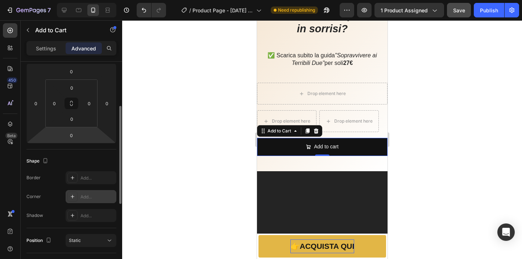
scroll to position [99, 0]
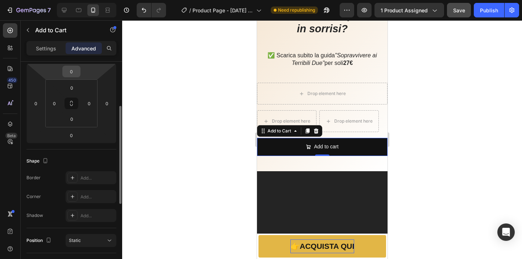
click at [75, 73] on input "0" at bounding box center [71, 71] width 15 height 11
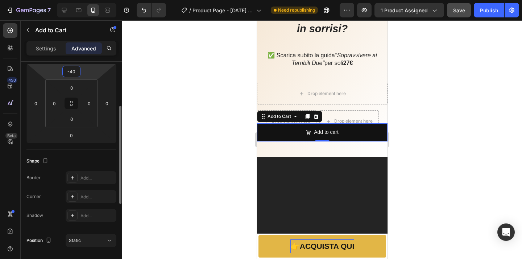
type input "-4"
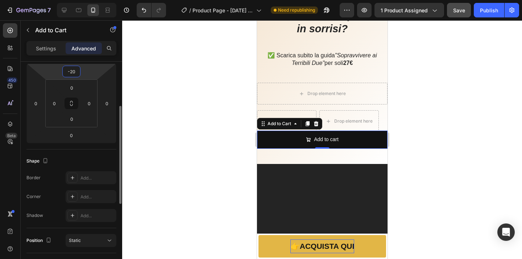
type input "-2"
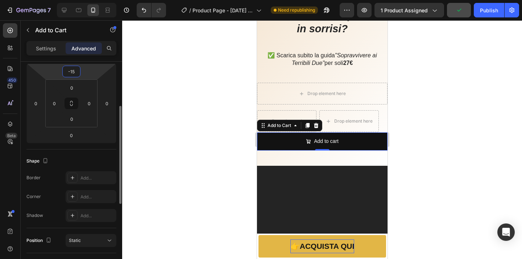
type input "-150"
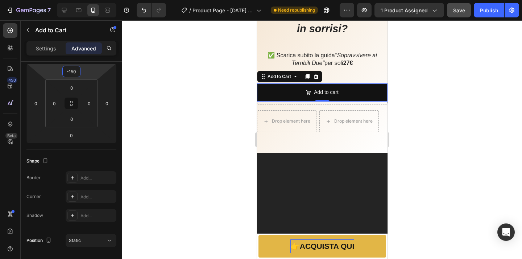
click at [459, 100] on div at bounding box center [322, 139] width 400 height 239
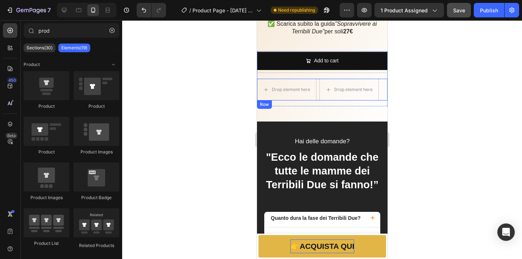
scroll to position [1585, 0]
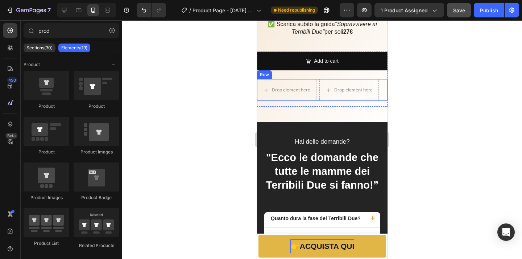
click at [381, 88] on div "Drop element here Drop element here Row" at bounding box center [322, 90] width 131 height 22
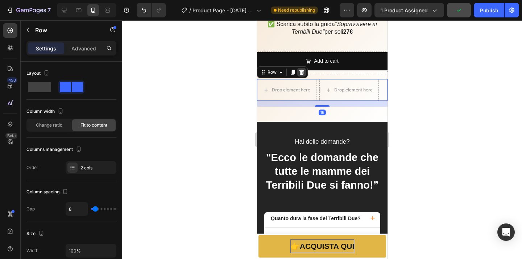
click at [302, 73] on icon at bounding box center [301, 72] width 5 height 5
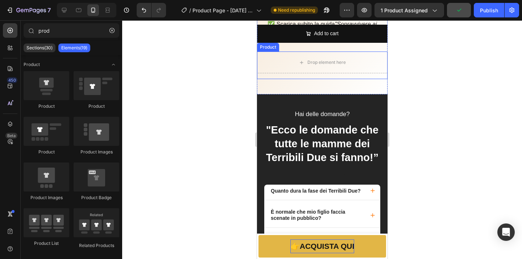
click at [339, 70] on div "Drop element here" at bounding box center [322, 62] width 131 height 22
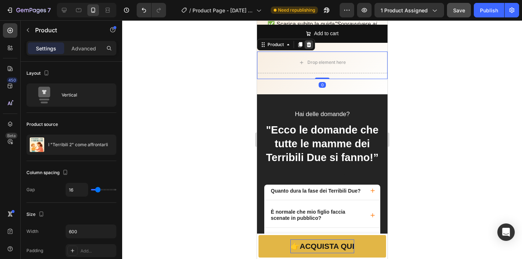
click at [311, 45] on icon at bounding box center [308, 44] width 5 height 5
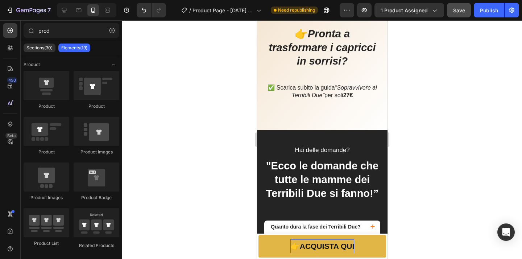
scroll to position [1519, 0]
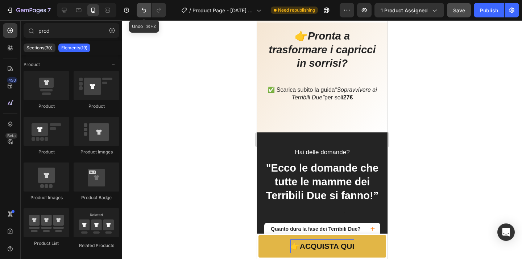
click at [146, 11] on icon "Undo/Redo" at bounding box center [143, 10] width 7 height 7
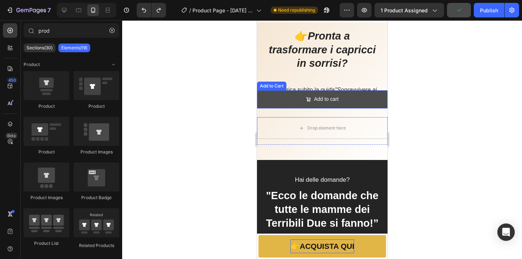
click at [379, 99] on button "Add to cart" at bounding box center [322, 99] width 131 height 18
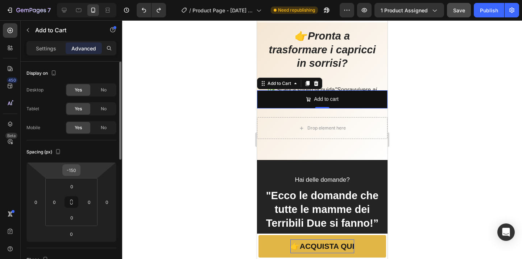
click at [74, 172] on input "-150" at bounding box center [71, 170] width 15 height 11
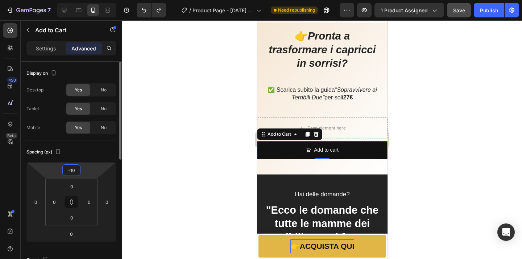
type input "-1"
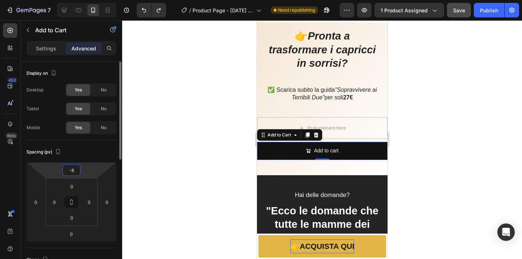
type input "-80"
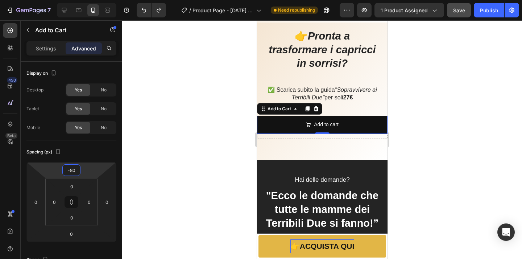
click at [169, 144] on div at bounding box center [322, 139] width 400 height 239
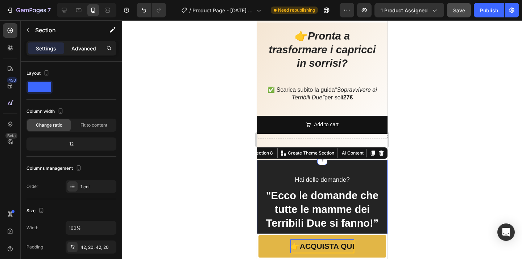
click at [87, 48] on p "Advanced" at bounding box center [83, 49] width 25 height 8
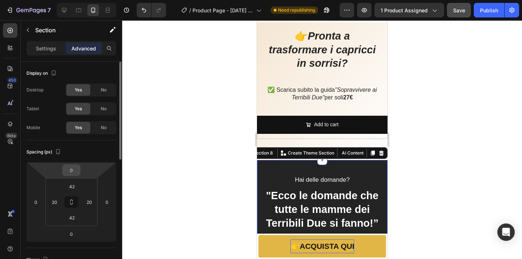
click at [73, 170] on input "0" at bounding box center [71, 170] width 15 height 11
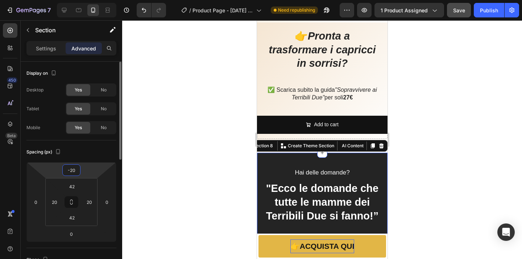
type input "-2"
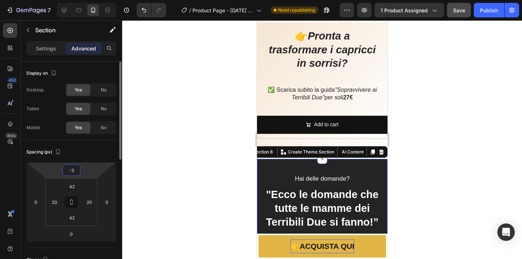
type input "-30"
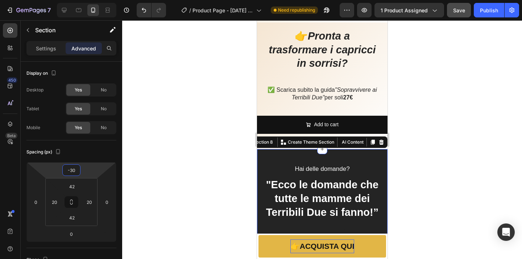
click at [158, 156] on div at bounding box center [322, 139] width 400 height 239
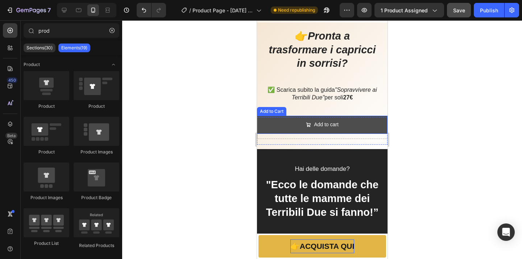
click at [373, 121] on button "Add to cart" at bounding box center [322, 125] width 131 height 18
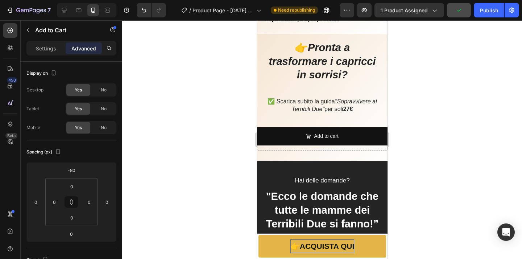
scroll to position [1571, 0]
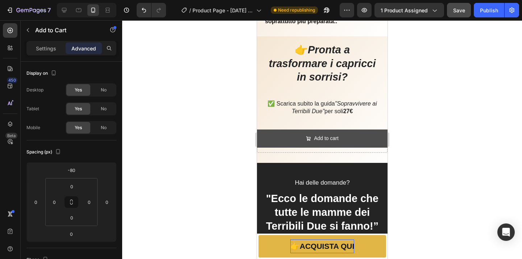
click at [374, 142] on button "Add to cart" at bounding box center [322, 138] width 131 height 18
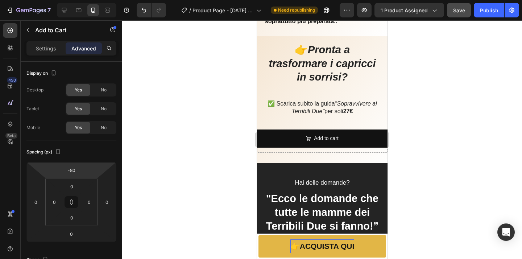
scroll to position [266, 0]
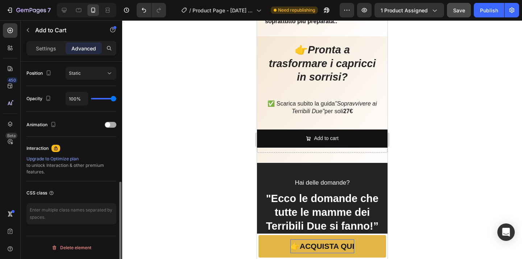
click at [115, 126] on div at bounding box center [111, 125] width 12 height 6
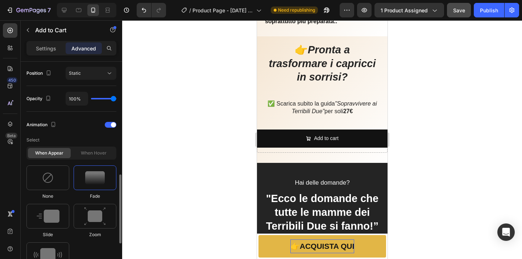
scroll to position [287, 0]
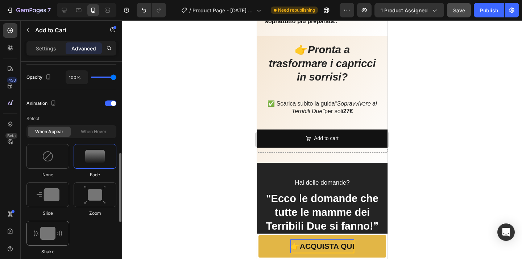
click at [58, 228] on img at bounding box center [48, 233] width 28 height 13
type input "0.7"
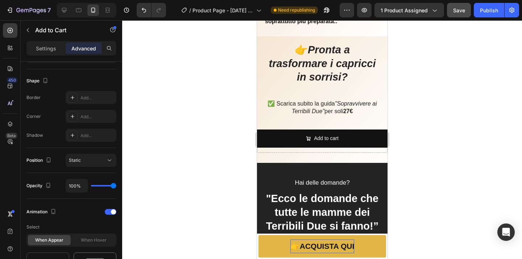
scroll to position [23, 0]
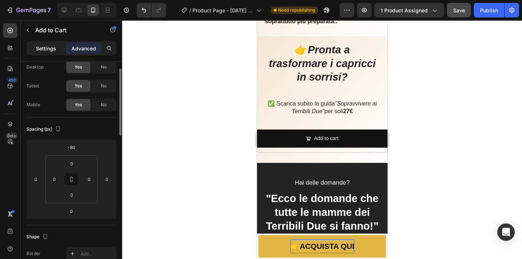
click at [51, 47] on p "Settings" at bounding box center [46, 49] width 20 height 8
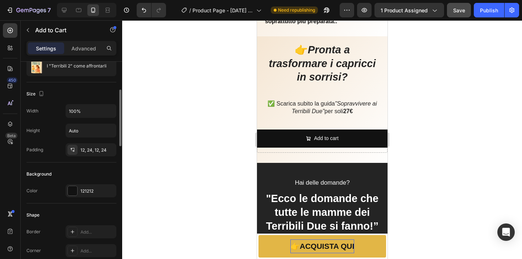
scroll to position [86, 0]
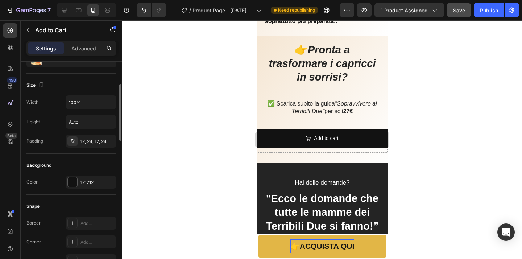
click at [95, 181] on div "121212" at bounding box center [90, 182] width 21 height 7
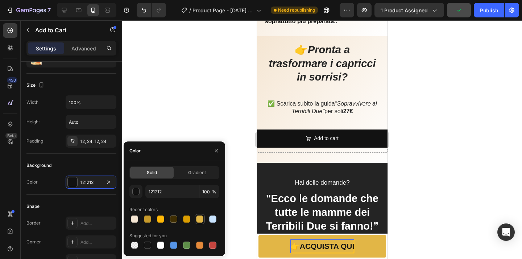
click at [199, 222] on div at bounding box center [199, 218] width 7 height 7
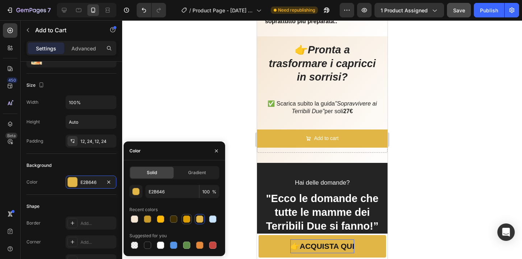
click at [190, 221] on div at bounding box center [186, 219] width 9 height 9
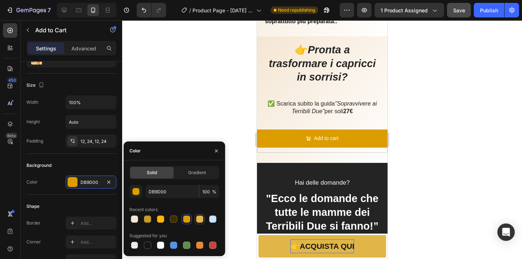
click at [201, 219] on div at bounding box center [199, 218] width 7 height 7
type input "E2B646"
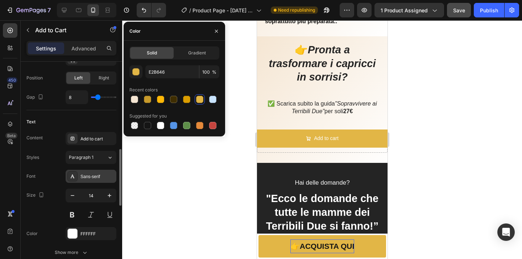
scroll to position [331, 0]
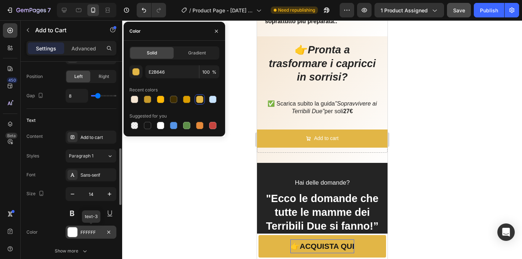
click at [97, 236] on div "FFFFFF" at bounding box center [91, 232] width 51 height 13
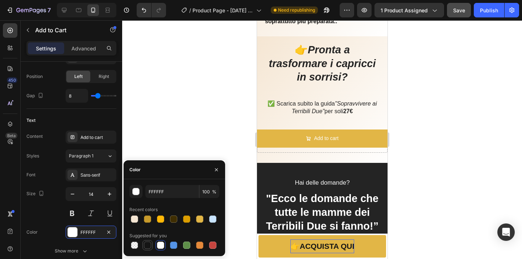
click at [148, 245] on div at bounding box center [147, 244] width 7 height 7
type input "151515"
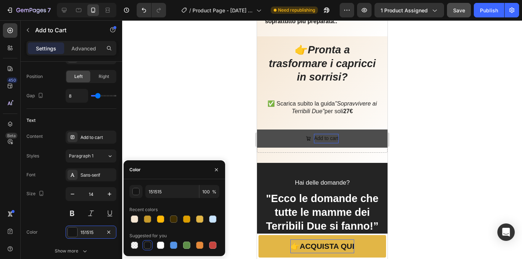
click at [336, 137] on div "Add to cart" at bounding box center [326, 138] width 25 height 9
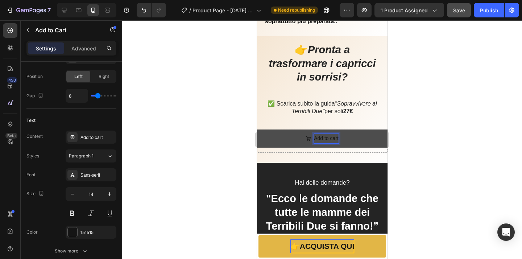
click at [336, 137] on p "Add to cart" at bounding box center [326, 138] width 25 height 9
click at [338, 137] on p "Add to cart" at bounding box center [326, 138] width 25 height 9
drag, startPoint x: 338, startPoint y: 137, endPoint x: 314, endPoint y: 138, distance: 23.9
click at [314, 138] on p "Add to cart" at bounding box center [326, 138] width 25 height 9
click at [296, 137] on button "Add to cart" at bounding box center [322, 138] width 131 height 18
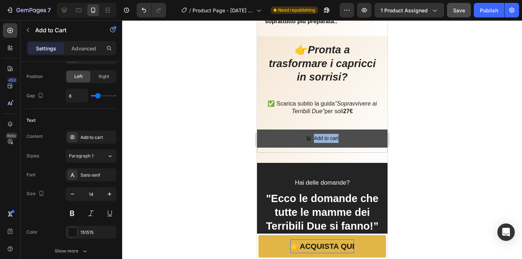
click at [344, 133] on button "Add to cart" at bounding box center [322, 138] width 131 height 18
click at [333, 139] on p "Add to cart" at bounding box center [326, 138] width 25 height 9
drag, startPoint x: 339, startPoint y: 138, endPoint x: 317, endPoint y: 140, distance: 22.2
click at [317, 140] on button "Add to cart" at bounding box center [322, 138] width 131 height 18
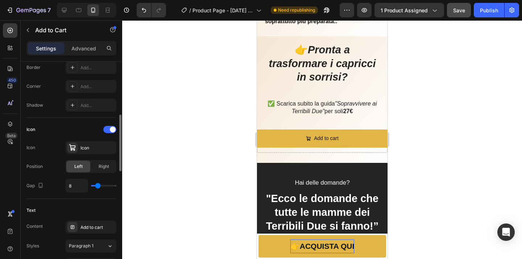
scroll to position [225, 0]
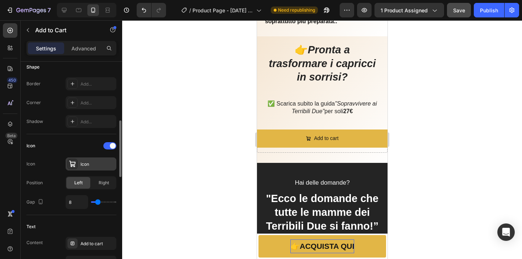
click at [99, 161] on div "Icon" at bounding box center [97, 164] width 34 height 7
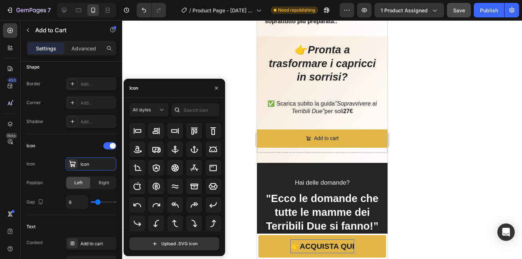
scroll to position [0, 0]
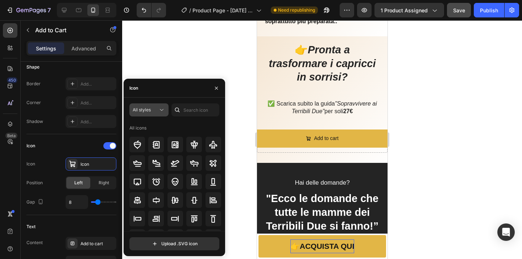
click at [159, 111] on icon at bounding box center [161, 109] width 7 height 7
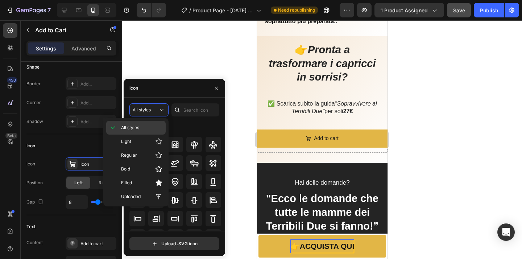
click at [146, 133] on div "All styles" at bounding box center [135, 128] width 59 height 14
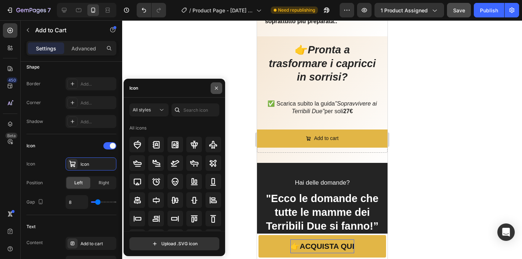
click at [216, 88] on icon "button" at bounding box center [217, 88] width 6 height 6
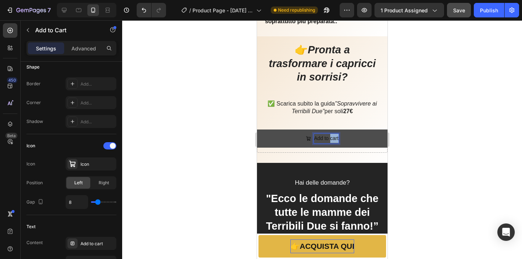
click at [337, 140] on p "Add to cart" at bounding box center [326, 138] width 25 height 9
drag, startPoint x: 337, startPoint y: 140, endPoint x: 333, endPoint y: 140, distance: 4.4
click at [333, 140] on p "Add to cart" at bounding box center [326, 138] width 25 height 9
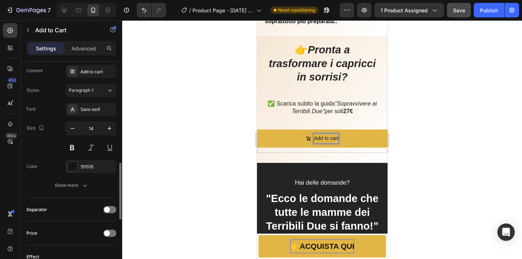
scroll to position [402, 0]
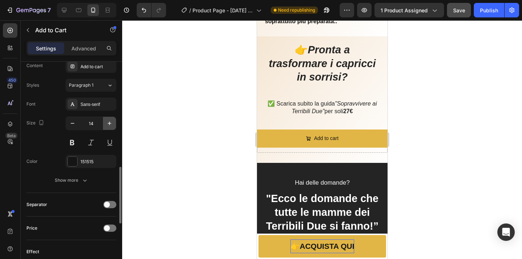
click at [109, 121] on icon "button" at bounding box center [109, 123] width 7 height 7
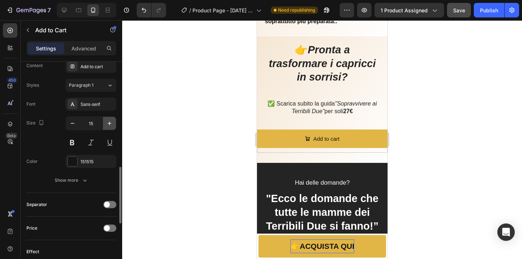
click at [109, 121] on icon "button" at bounding box center [109, 123] width 7 height 7
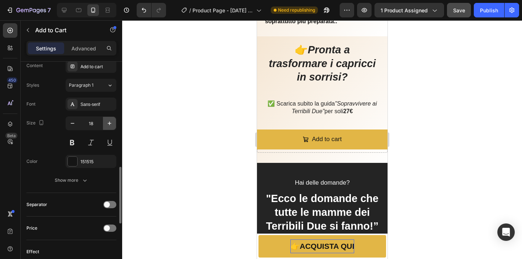
click at [109, 121] on icon "button" at bounding box center [109, 123] width 7 height 7
type input "21"
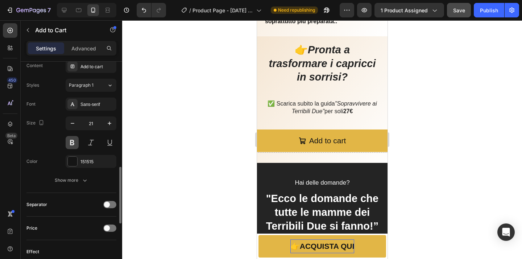
click at [73, 146] on button at bounding box center [72, 142] width 13 height 13
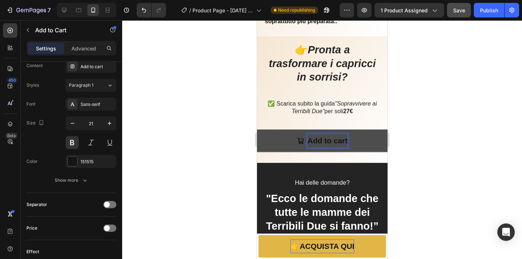
click at [327, 142] on p "Add to cart" at bounding box center [327, 141] width 40 height 14
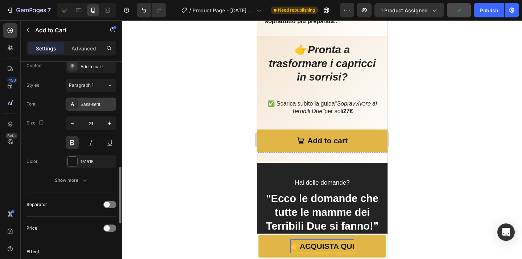
click at [95, 106] on div "Sans-serif" at bounding box center [97, 104] width 34 height 7
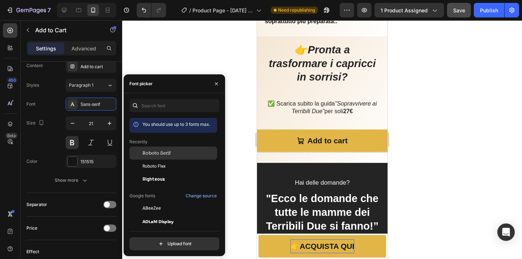
click at [152, 154] on span "Roboto Serif" at bounding box center [157, 153] width 28 height 7
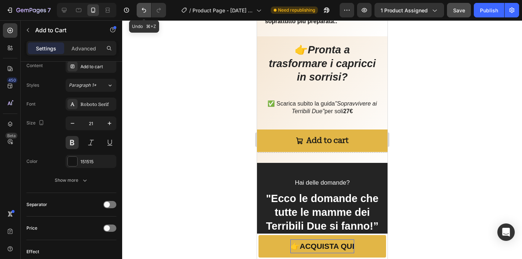
click at [143, 9] on icon "Undo/Redo" at bounding box center [144, 10] width 4 height 5
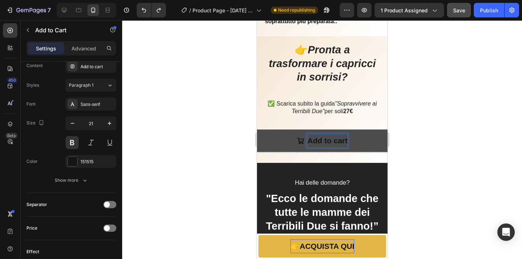
click at [346, 143] on p "Add to cart" at bounding box center [327, 141] width 40 height 14
click at [451, 135] on div at bounding box center [322, 139] width 400 height 239
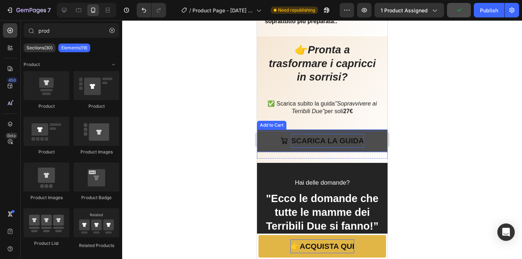
click at [380, 142] on button "SCARICA LA GUIDA" at bounding box center [322, 140] width 131 height 22
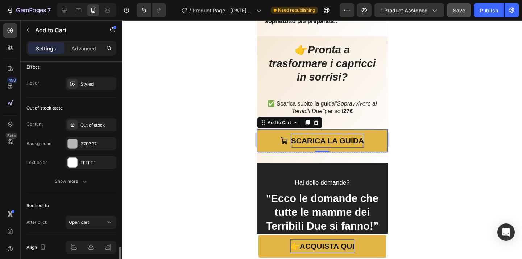
scroll to position [616, 0]
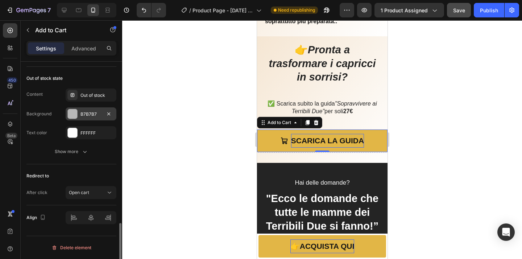
click at [89, 111] on div "B7B7B7" at bounding box center [90, 114] width 21 height 7
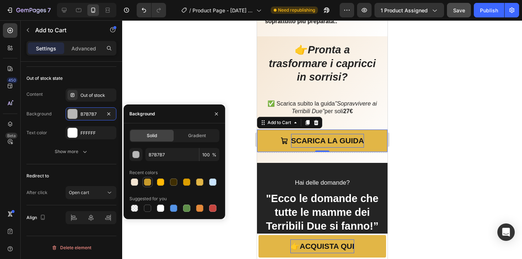
click at [150, 179] on div at bounding box center [147, 181] width 7 height 7
type input "C79A2B"
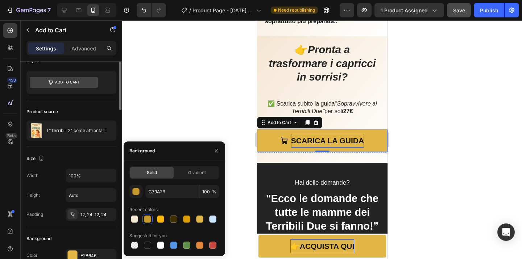
scroll to position [2, 0]
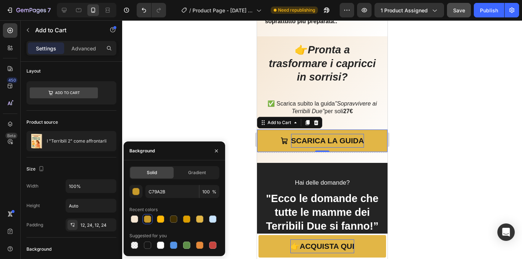
click at [89, 41] on div "Settings Advanced" at bounding box center [71, 48] width 90 height 15
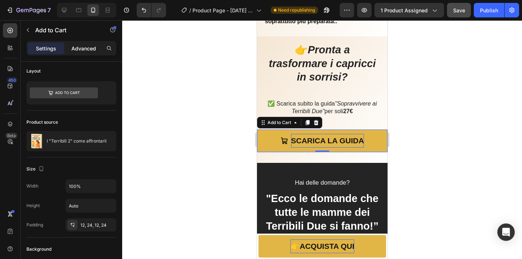
click at [89, 46] on p "Advanced" at bounding box center [83, 49] width 25 height 8
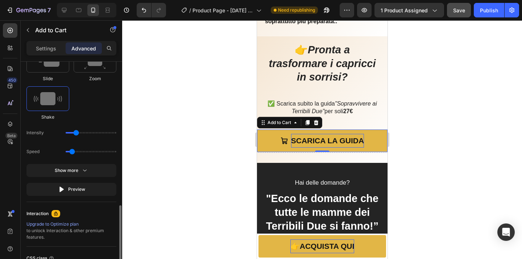
scroll to position [487, 0]
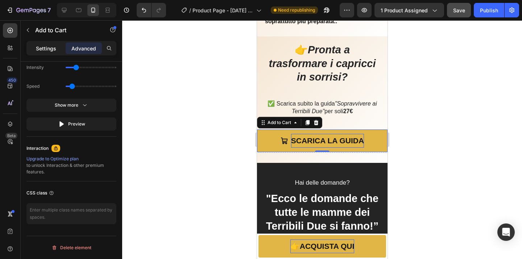
click at [48, 48] on p "Settings" at bounding box center [46, 49] width 20 height 8
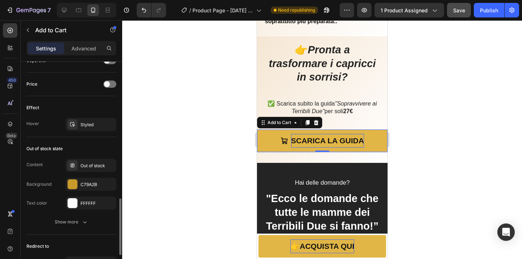
scroll to position [549, 0]
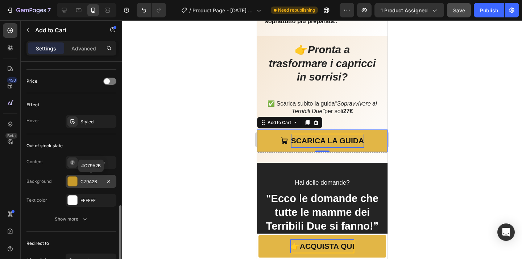
click at [99, 182] on div "C79A2B" at bounding box center [90, 181] width 21 height 7
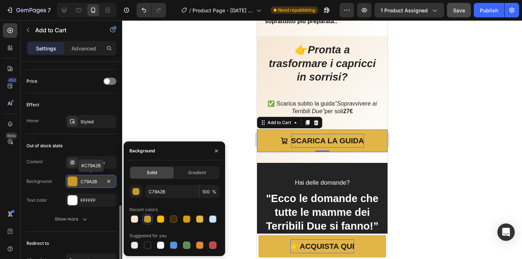
click at [99, 182] on div "C79A2B" at bounding box center [90, 181] width 21 height 7
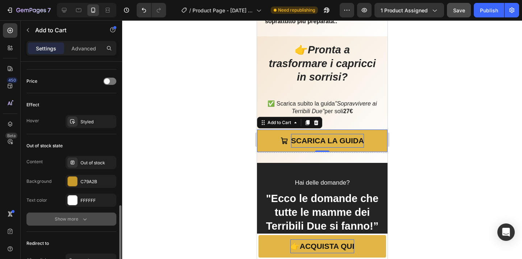
click at [87, 220] on icon "button" at bounding box center [84, 218] width 7 height 7
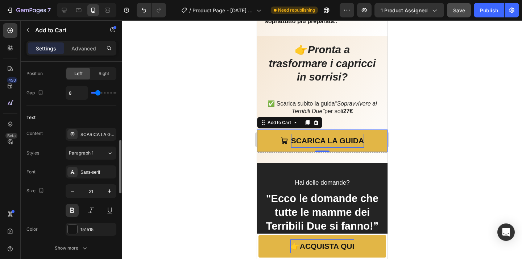
scroll to position [329, 0]
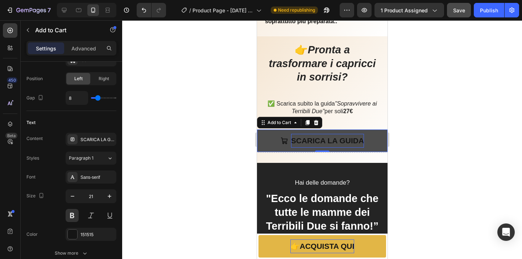
click at [377, 145] on button "SCARICA LA GUIDA" at bounding box center [322, 140] width 131 height 22
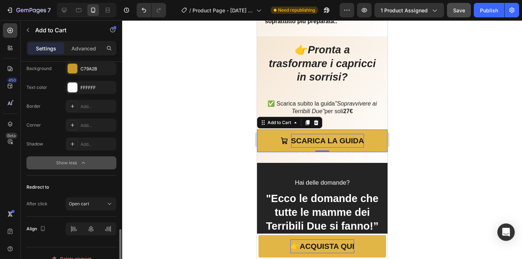
scroll to position [673, 0]
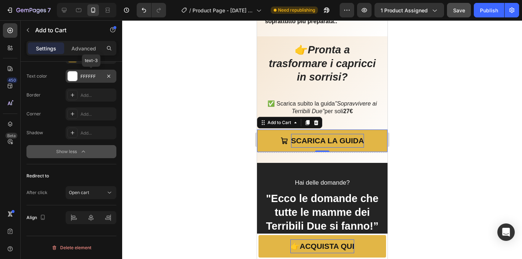
click at [93, 77] on div "FFFFFF" at bounding box center [90, 76] width 21 height 7
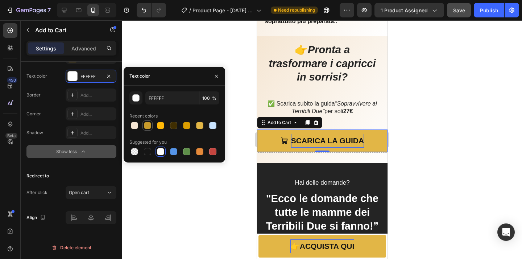
click at [149, 128] on div at bounding box center [147, 125] width 7 height 7
type input "C79A2B"
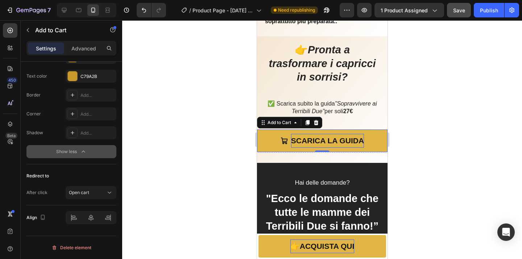
click at [162, 42] on div at bounding box center [322, 139] width 400 height 239
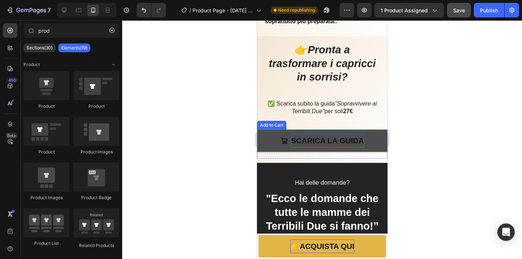
click at [262, 134] on button "SCARICA LA GUIDA" at bounding box center [322, 140] width 131 height 22
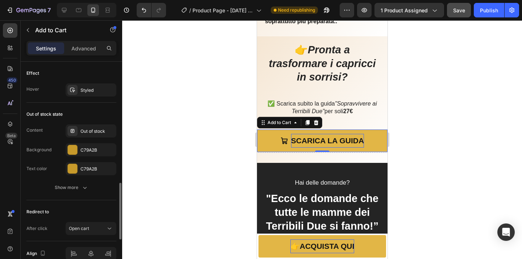
scroll to position [582, 0]
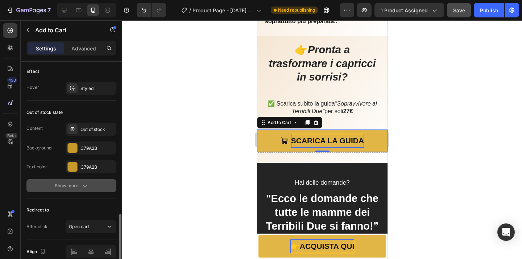
click at [86, 190] on button "Show more" at bounding box center [71, 185] width 90 height 13
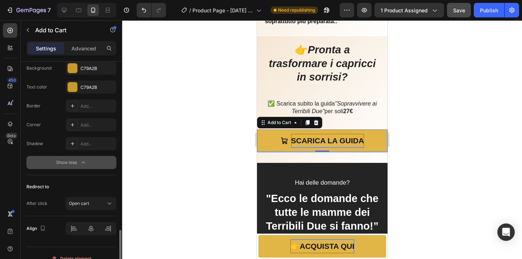
scroll to position [673, 0]
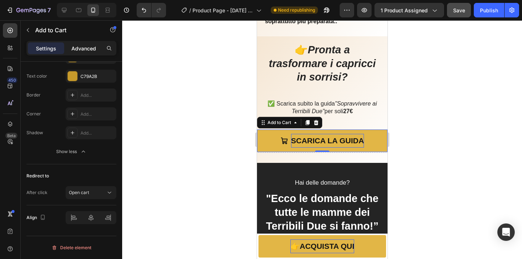
click at [87, 52] on p "Advanced" at bounding box center [83, 49] width 25 height 8
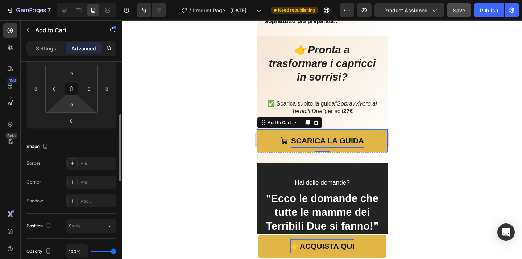
scroll to position [149, 0]
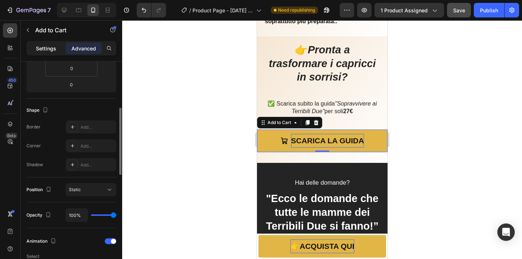
click at [53, 48] on p "Settings" at bounding box center [46, 49] width 20 height 8
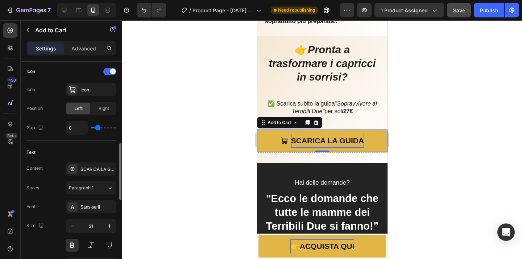
scroll to position [302, 0]
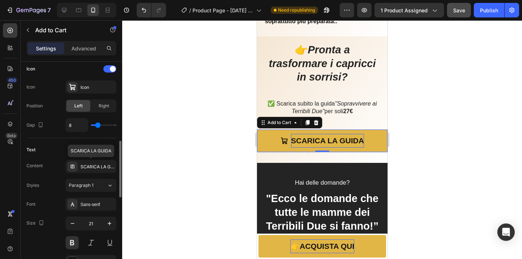
click at [90, 164] on div "SCARICA LA GUIDA" at bounding box center [97, 167] width 34 height 7
click at [51, 187] on div "Styles Paragraph 1" at bounding box center [71, 185] width 90 height 13
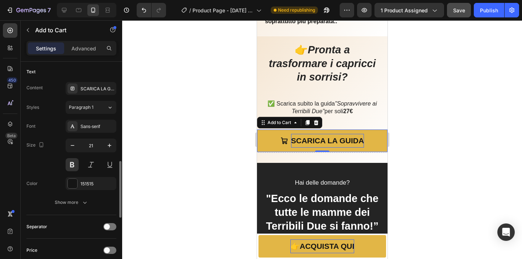
scroll to position [389, 0]
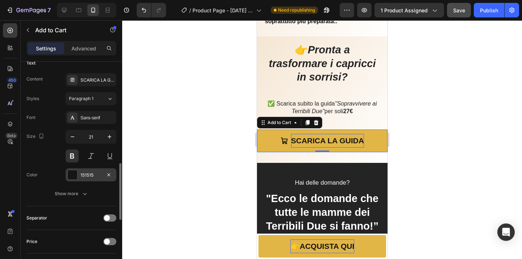
click at [96, 178] on div "151515" at bounding box center [90, 175] width 21 height 7
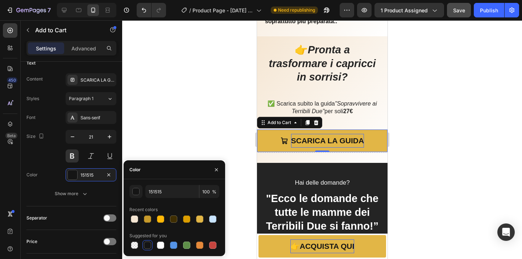
click at [148, 246] on div at bounding box center [147, 244] width 7 height 7
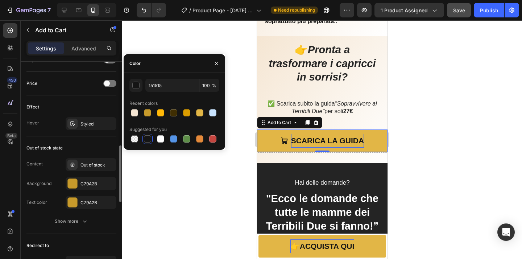
scroll to position [548, 0]
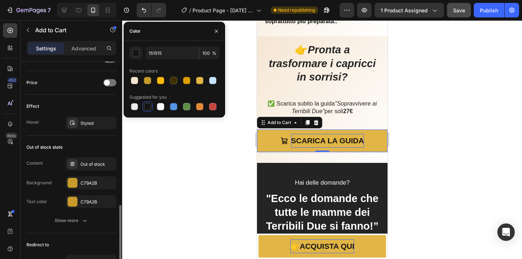
click at [90, 185] on div "C79A2B" at bounding box center [97, 183] width 34 height 7
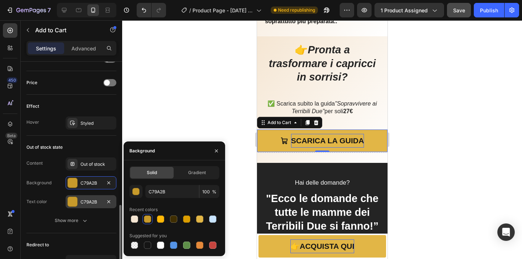
click at [90, 202] on div "C79A2B" at bounding box center [90, 202] width 21 height 7
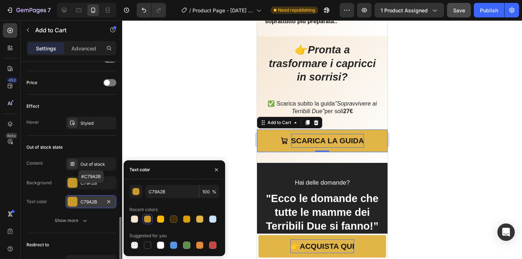
scroll to position [616, 0]
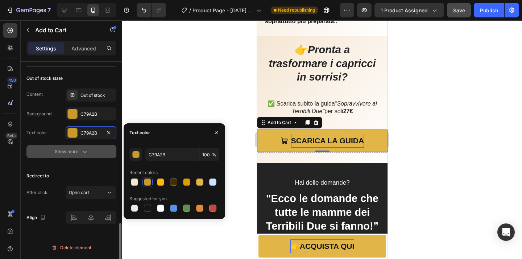
click at [79, 152] on div "Show more" at bounding box center [72, 151] width 34 height 7
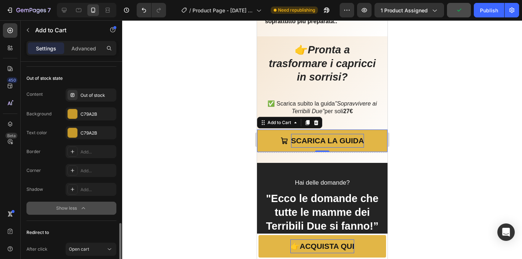
scroll to position [673, 0]
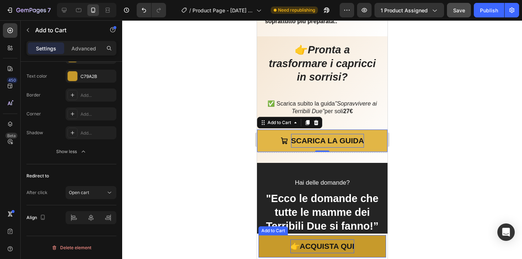
click at [279, 252] on button "👉 ACQUISTA QUI" at bounding box center [322, 246] width 128 height 22
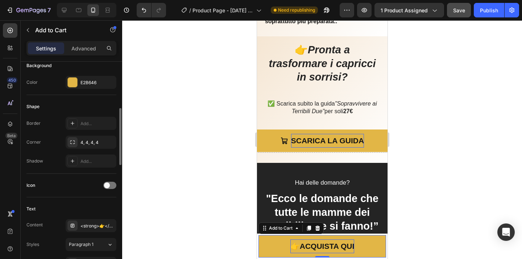
scroll to position [184, 0]
click at [420, 160] on div at bounding box center [322, 139] width 400 height 239
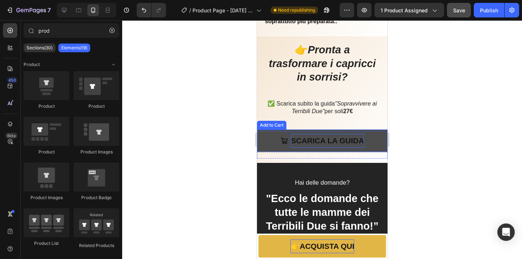
click at [383, 141] on button "SCARICA LA GUIDA" at bounding box center [322, 140] width 131 height 22
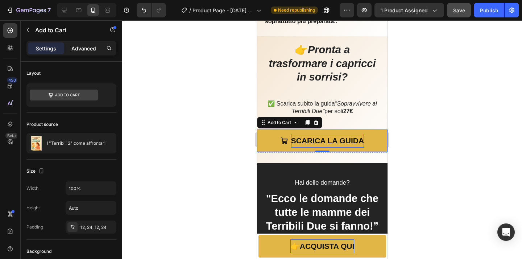
click at [89, 48] on p "Advanced" at bounding box center [83, 49] width 25 height 8
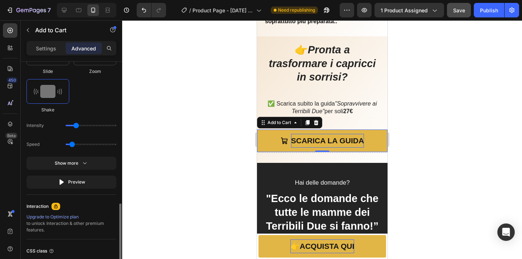
scroll to position [436, 0]
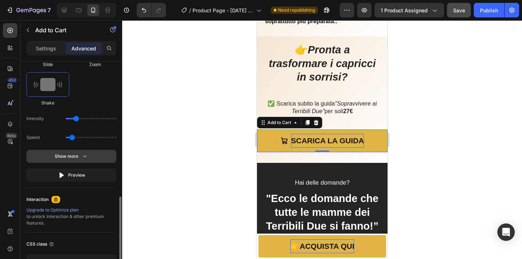
click at [81, 158] on icon "button" at bounding box center [84, 156] width 7 height 7
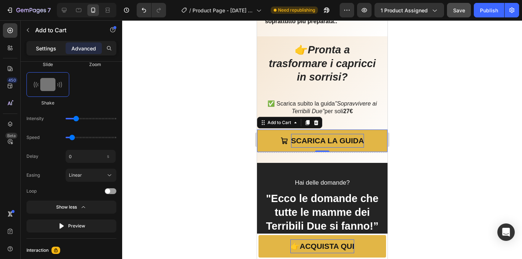
click at [53, 44] on div "Settings" at bounding box center [46, 48] width 36 height 12
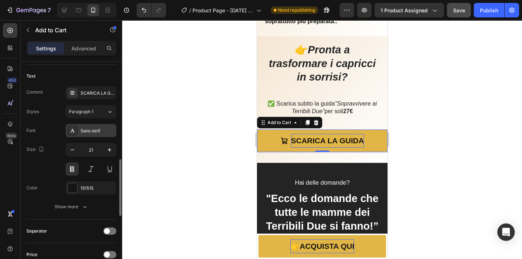
scroll to position [373, 0]
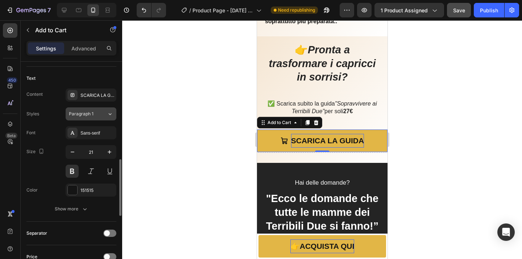
click at [93, 113] on span "Paragraph 1" at bounding box center [81, 114] width 25 height 7
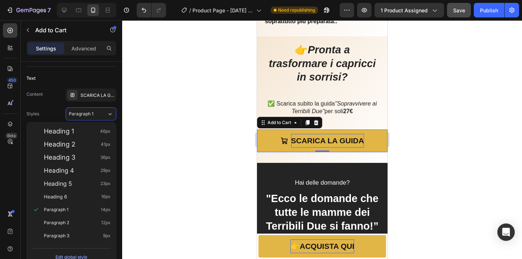
click at [154, 88] on div at bounding box center [322, 139] width 400 height 239
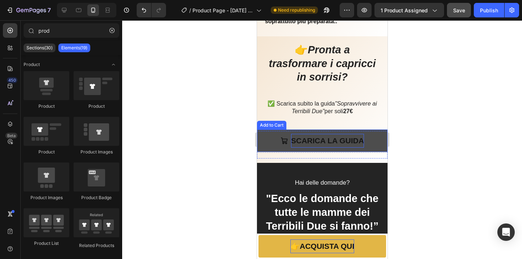
click at [275, 137] on button "SCARICA LA GUIDA" at bounding box center [322, 140] width 131 height 22
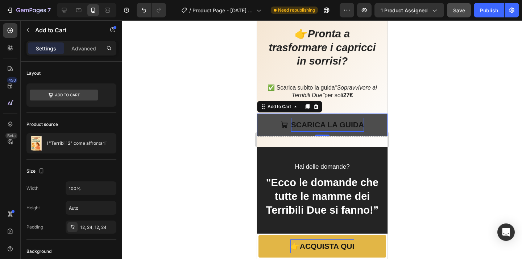
scroll to position [1581, 0]
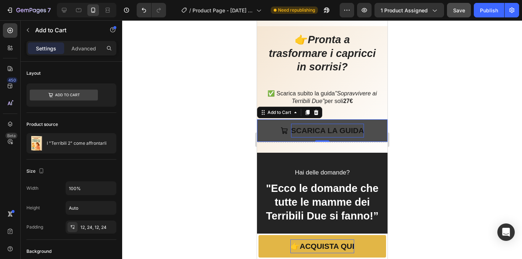
click at [266, 128] on button "SCARICA LA GUIDA" at bounding box center [322, 130] width 131 height 22
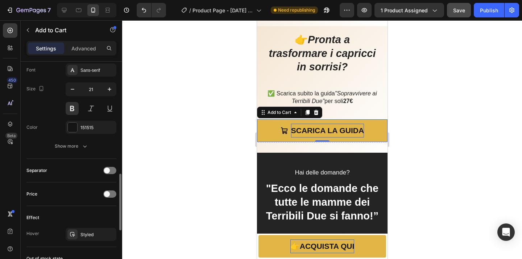
scroll to position [443, 0]
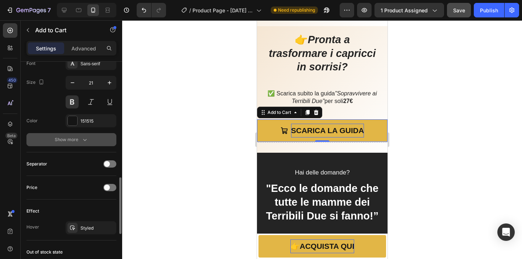
click at [87, 138] on icon "button" at bounding box center [84, 139] width 7 height 7
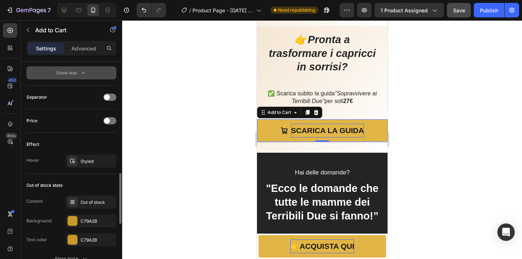
scroll to position [613, 0]
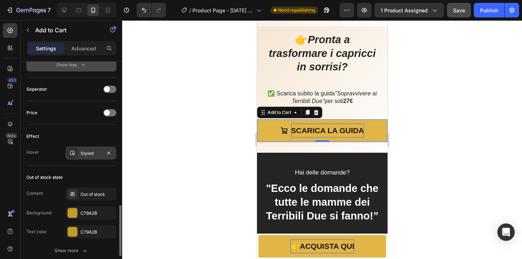
click at [95, 154] on div "Styled" at bounding box center [90, 153] width 21 height 7
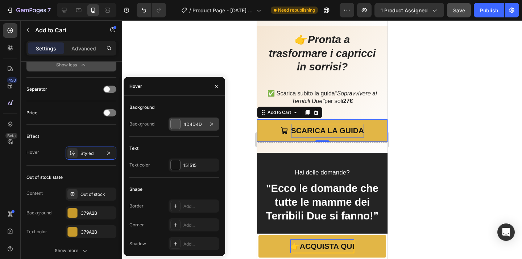
click at [186, 125] on div "4D4D4D" at bounding box center [193, 124] width 21 height 7
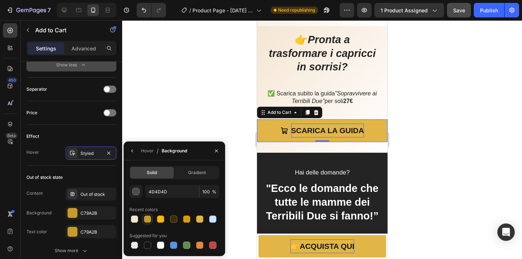
click at [149, 219] on div at bounding box center [147, 218] width 7 height 7
type input "C79A2B"
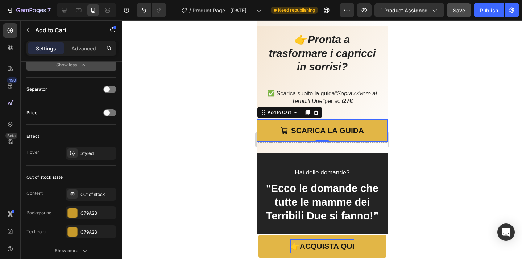
click at [176, 131] on div at bounding box center [322, 139] width 400 height 239
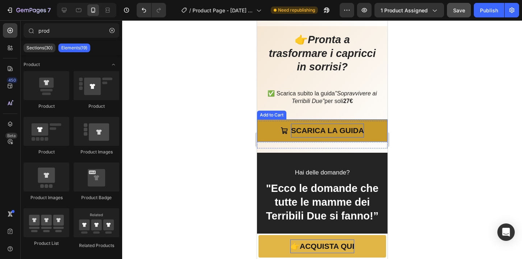
click at [268, 132] on button "SCARICA LA GUIDA" at bounding box center [322, 130] width 131 height 22
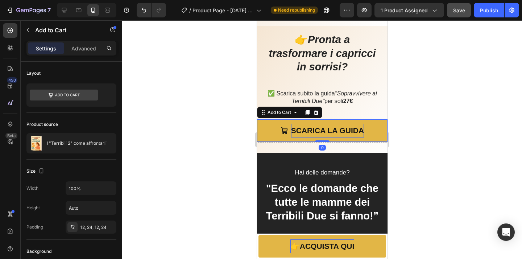
click at [212, 133] on div at bounding box center [322, 139] width 400 height 239
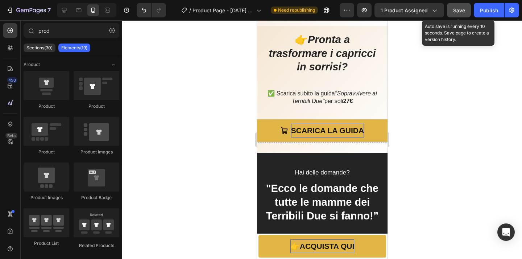
click at [454, 15] on button "Save" at bounding box center [459, 10] width 24 height 15
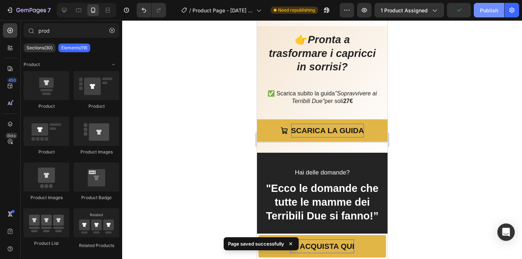
click at [491, 12] on div "Publish" at bounding box center [489, 11] width 18 height 8
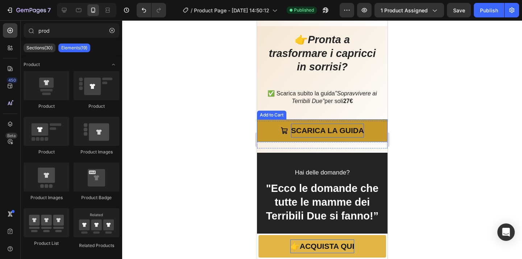
click at [383, 132] on button "SCARICA LA GUIDA" at bounding box center [322, 130] width 131 height 22
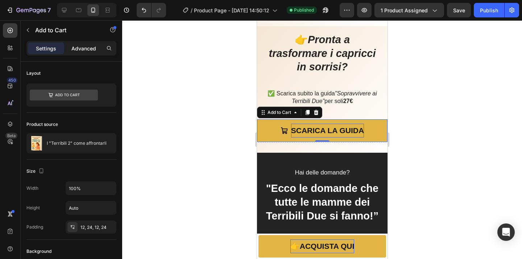
click at [88, 51] on p "Advanced" at bounding box center [83, 49] width 25 height 8
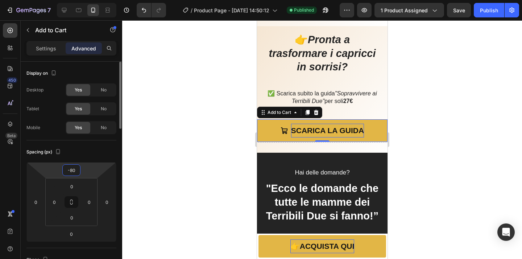
click at [75, 174] on input "-80" at bounding box center [71, 170] width 15 height 11
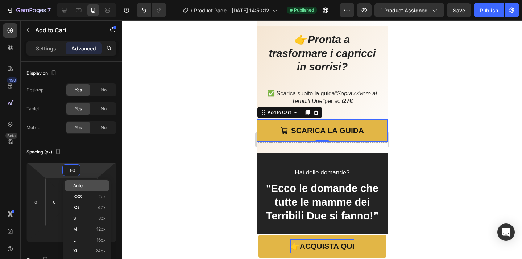
click at [78, 184] on span "Auto" at bounding box center [77, 185] width 9 height 5
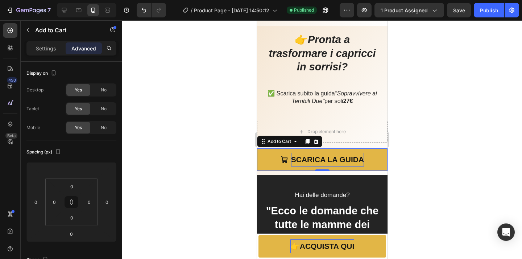
click at [147, 154] on div at bounding box center [322, 139] width 400 height 239
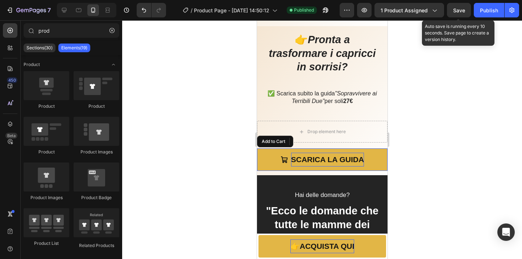
click at [455, 9] on span "Save" at bounding box center [459, 10] width 12 height 6
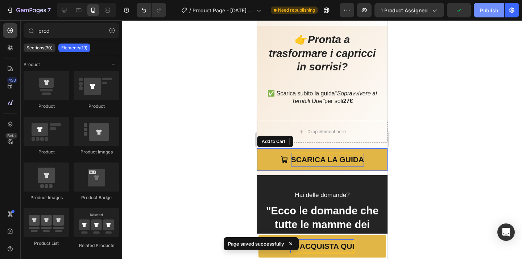
click at [488, 13] on div "Publish" at bounding box center [489, 11] width 18 height 8
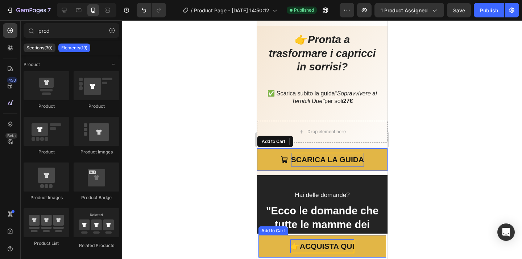
click at [345, 248] on p "👉 ACQUISTA QUI" at bounding box center [322, 246] width 64 height 14
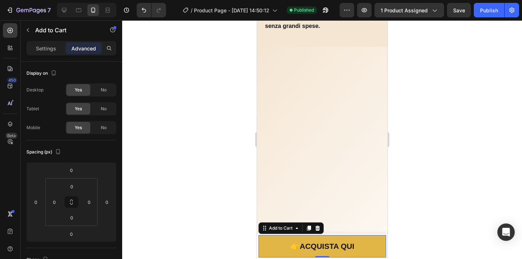
scroll to position [0, 0]
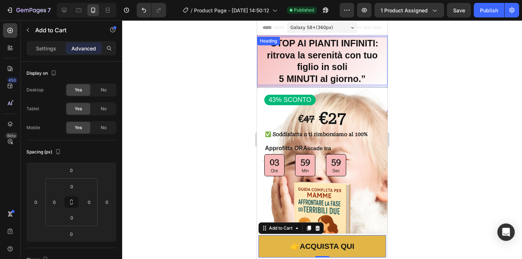
click at [347, 49] on h2 "“STOP AI PIANTI INFINITI: ritrova la serenità con tuo figlio in soli 5 MINUTI a…" at bounding box center [322, 61] width 131 height 49
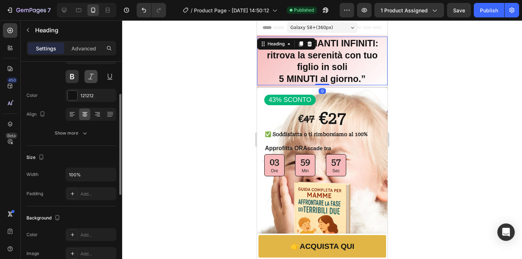
scroll to position [74, 0]
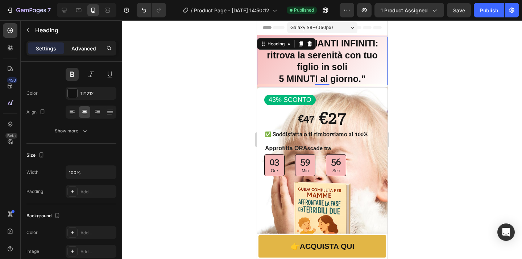
click at [83, 48] on p "Advanced" at bounding box center [83, 49] width 25 height 8
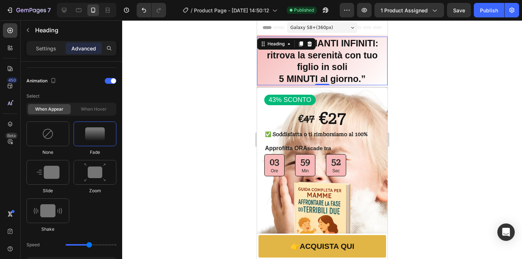
scroll to position [0, 0]
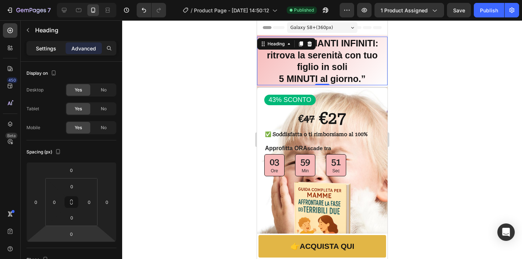
click at [48, 46] on p "Settings" at bounding box center [46, 49] width 20 height 8
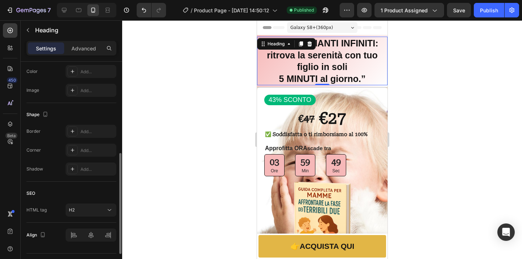
scroll to position [253, 0]
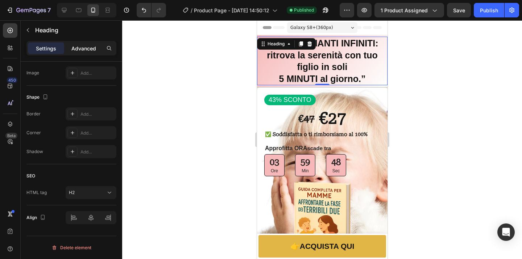
click at [95, 50] on p "Advanced" at bounding box center [83, 49] width 25 height 8
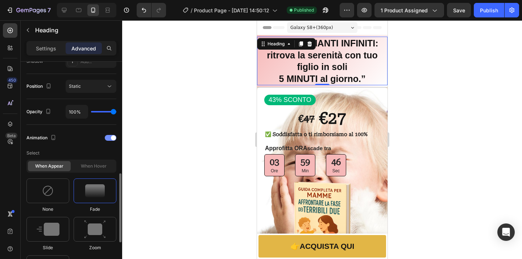
scroll to position [277, 0]
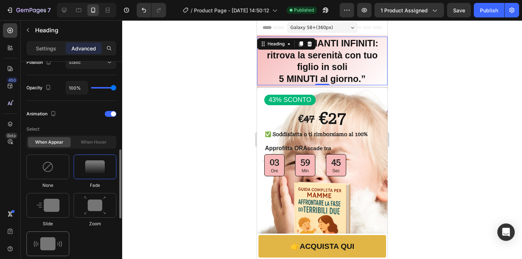
click at [49, 240] on img at bounding box center [48, 243] width 28 height 13
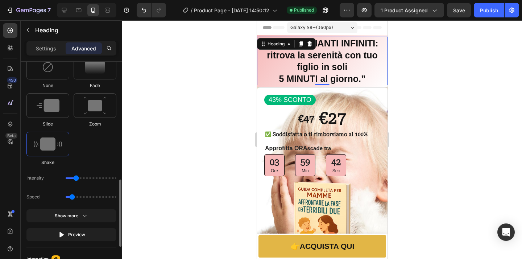
scroll to position [377, 0]
drag, startPoint x: 72, startPoint y: 195, endPoint x: 64, endPoint y: 195, distance: 8.0
type input "0.5"
click at [66, 195] on input "range" at bounding box center [91, 195] width 51 height 1
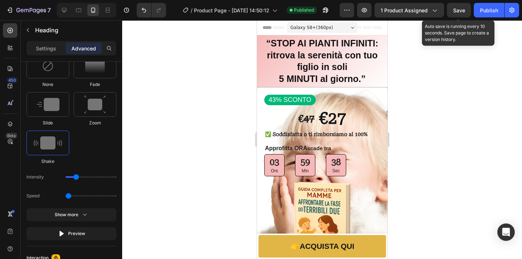
click at [457, 12] on span "Save" at bounding box center [459, 10] width 12 height 6
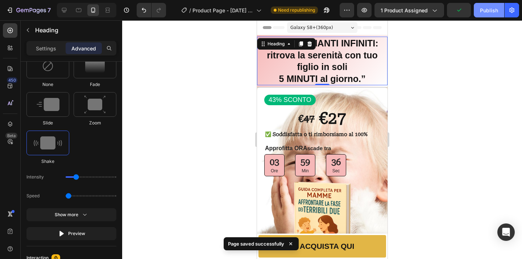
click at [496, 11] on div "Publish" at bounding box center [489, 11] width 18 height 8
